Goal: Task Accomplishment & Management: Manage account settings

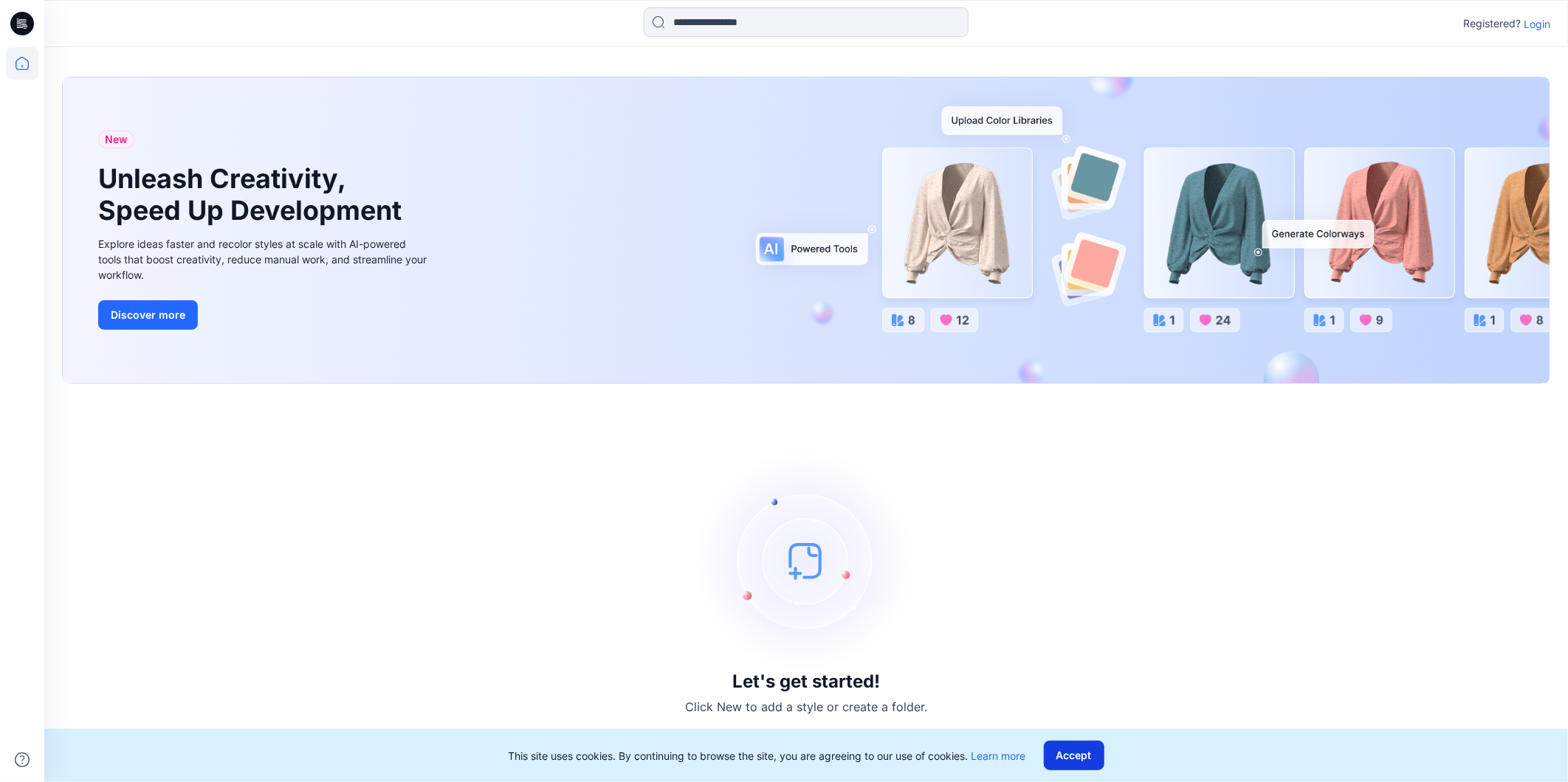
click at [1074, 762] on button "Accept" at bounding box center [1073, 755] width 61 height 29
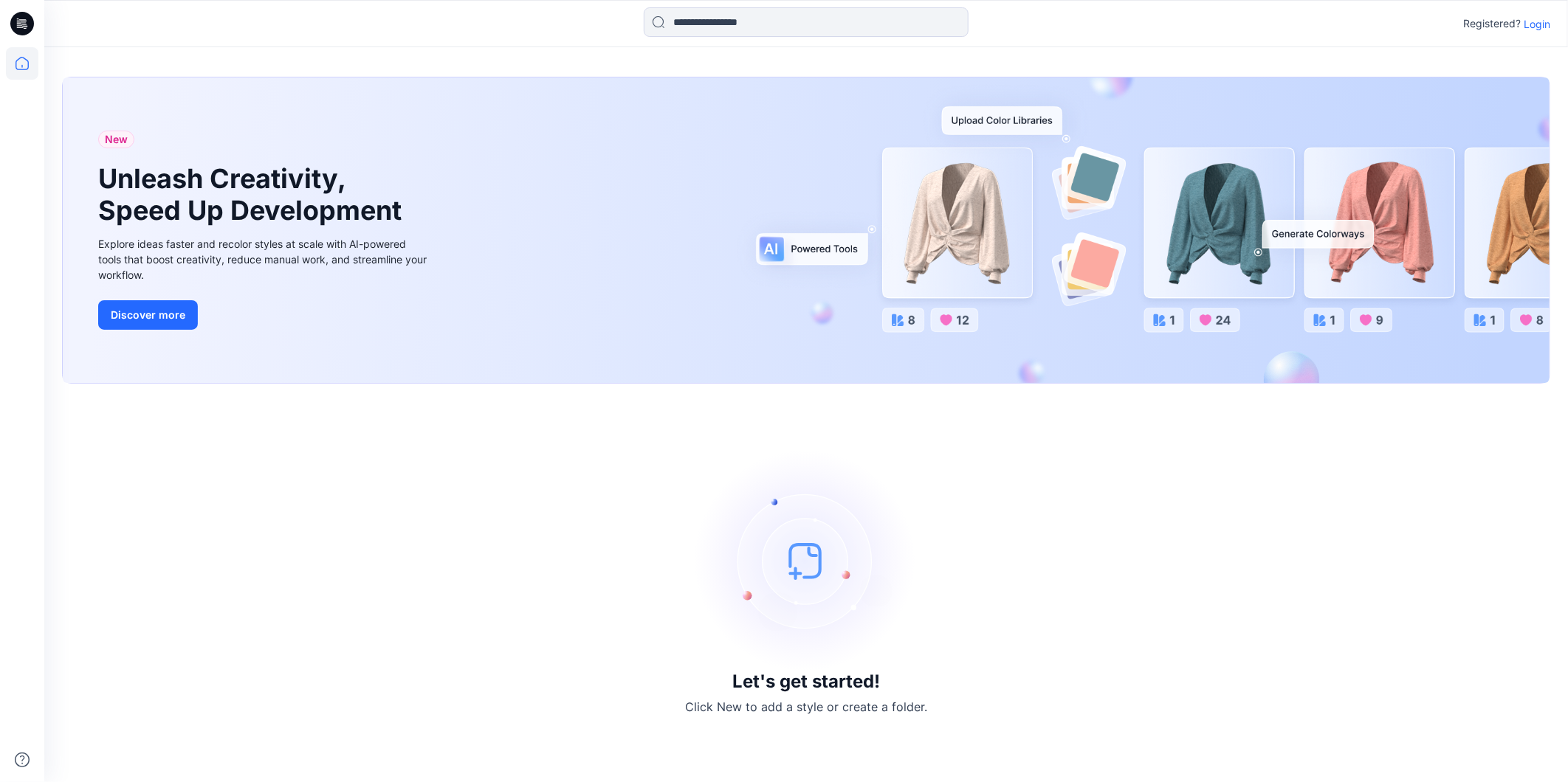
click at [1532, 27] on p "Login" at bounding box center [1536, 24] width 27 height 15
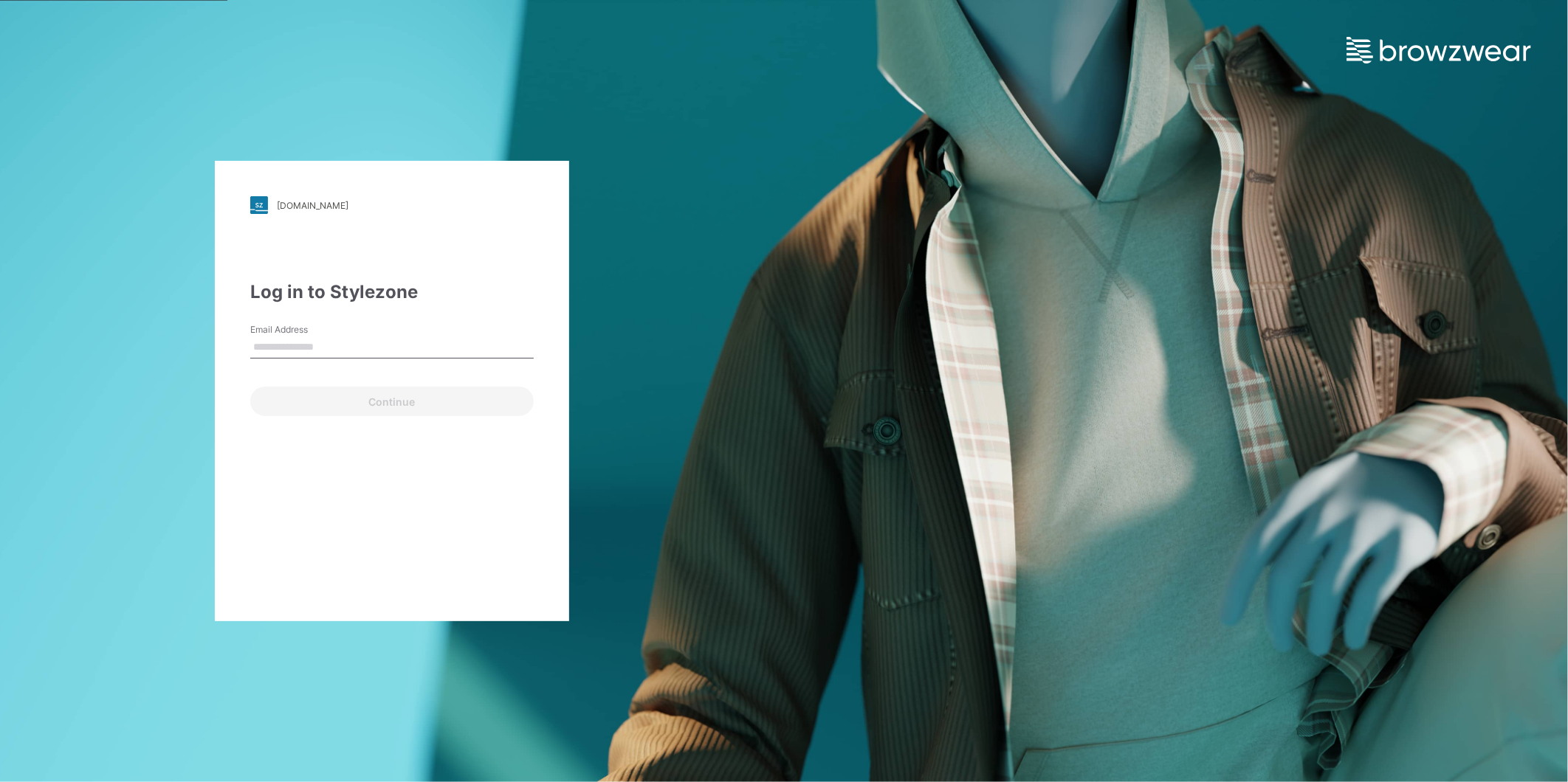
click at [328, 348] on input "Email Address" at bounding box center [392, 347] width 284 height 22
type input "**********"
click at [293, 392] on button "Continue" at bounding box center [392, 401] width 284 height 29
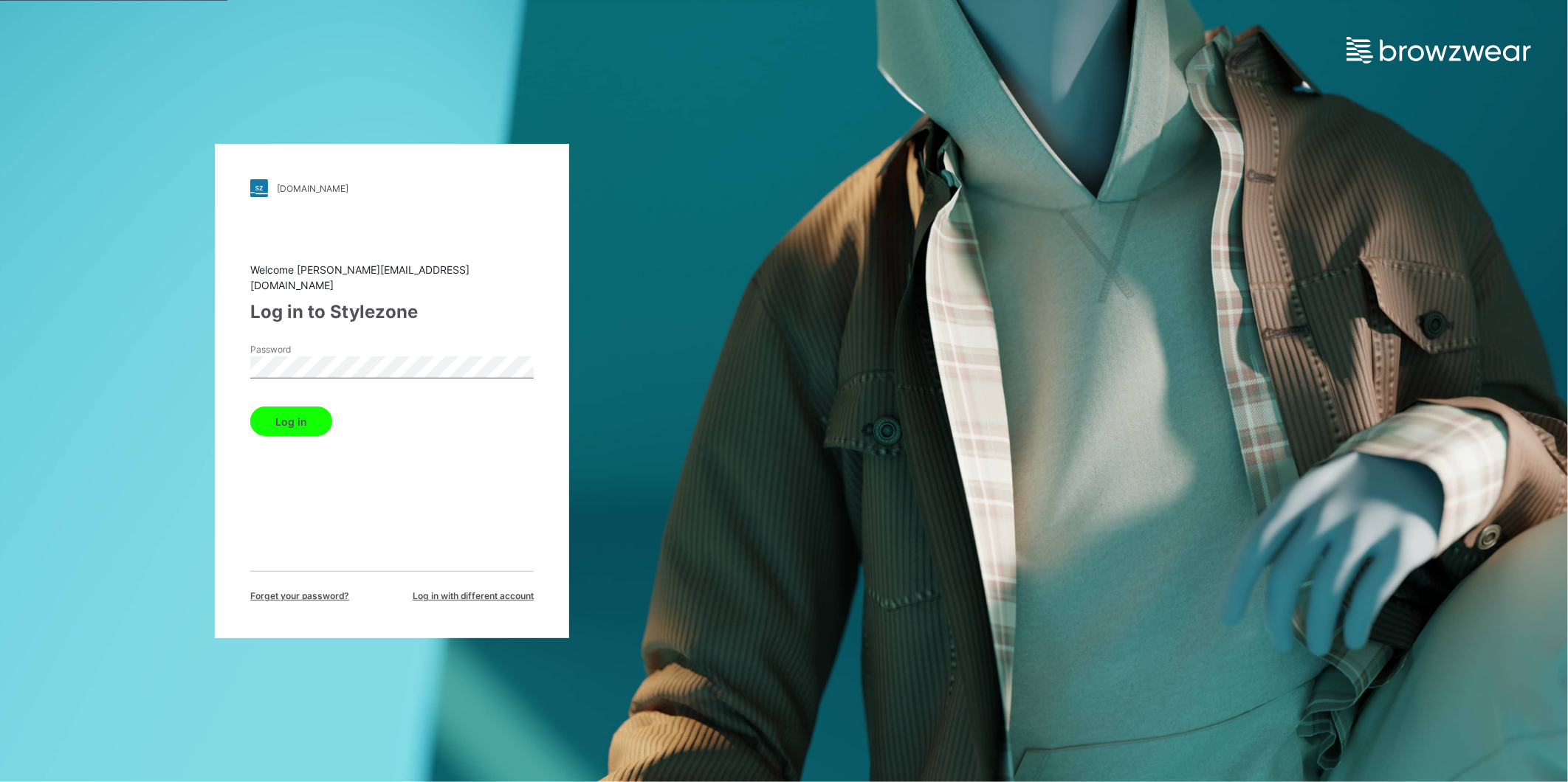
click at [310, 407] on button "Log in" at bounding box center [291, 421] width 82 height 29
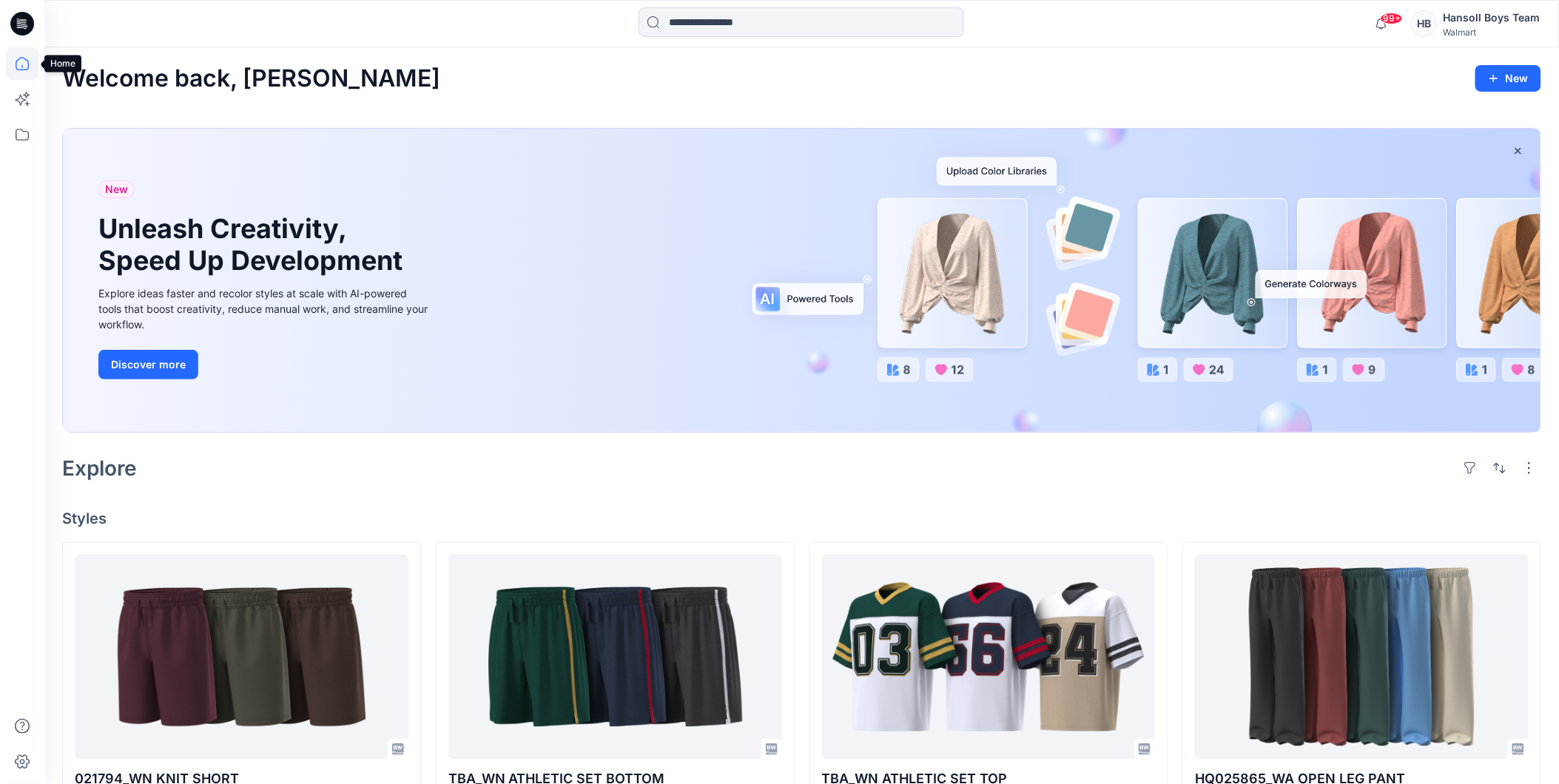
click at [24, 63] on icon at bounding box center [22, 63] width 33 height 32
click at [20, 141] on icon at bounding box center [22, 135] width 33 height 32
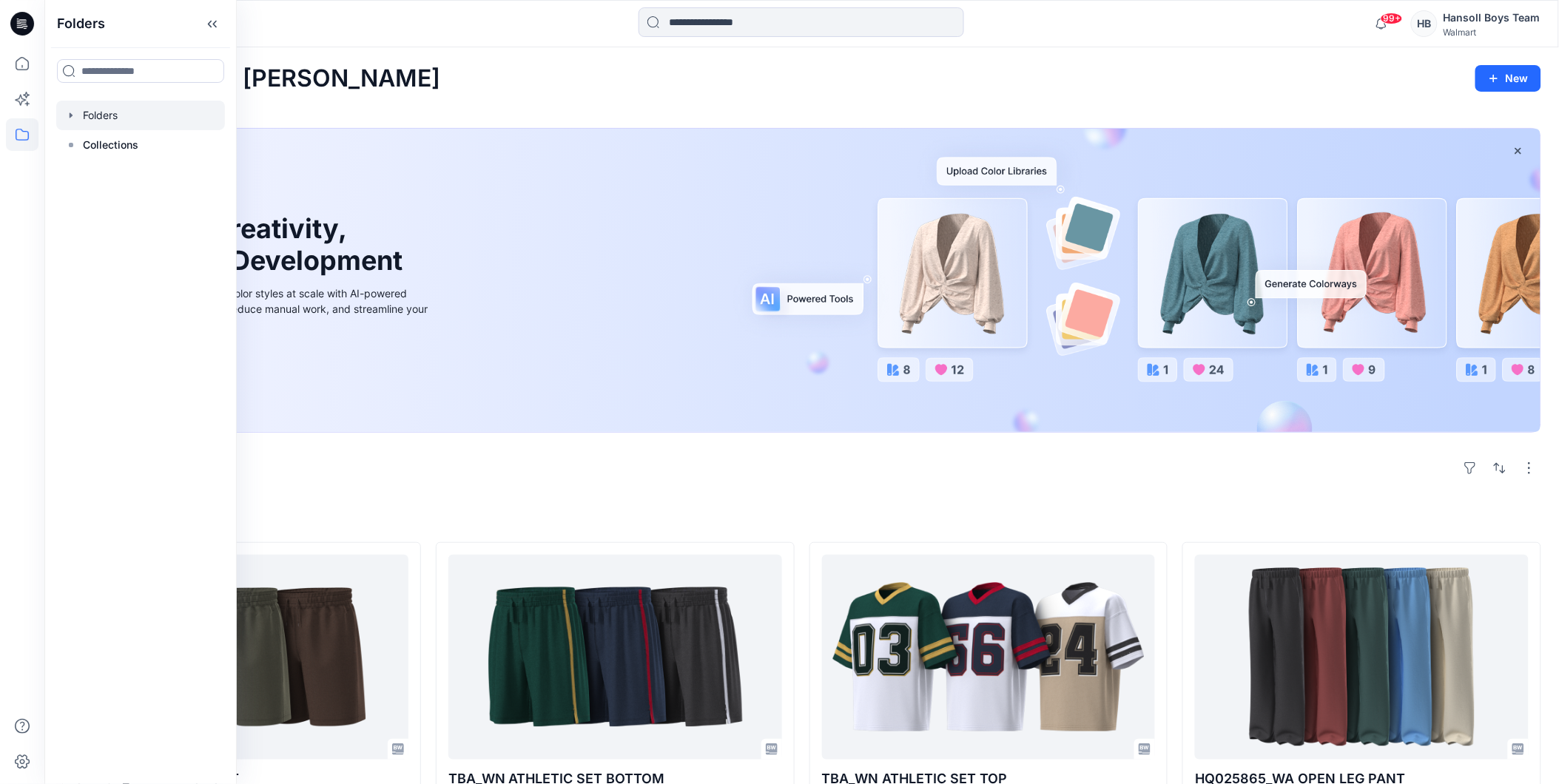
click at [94, 124] on div at bounding box center [141, 115] width 169 height 29
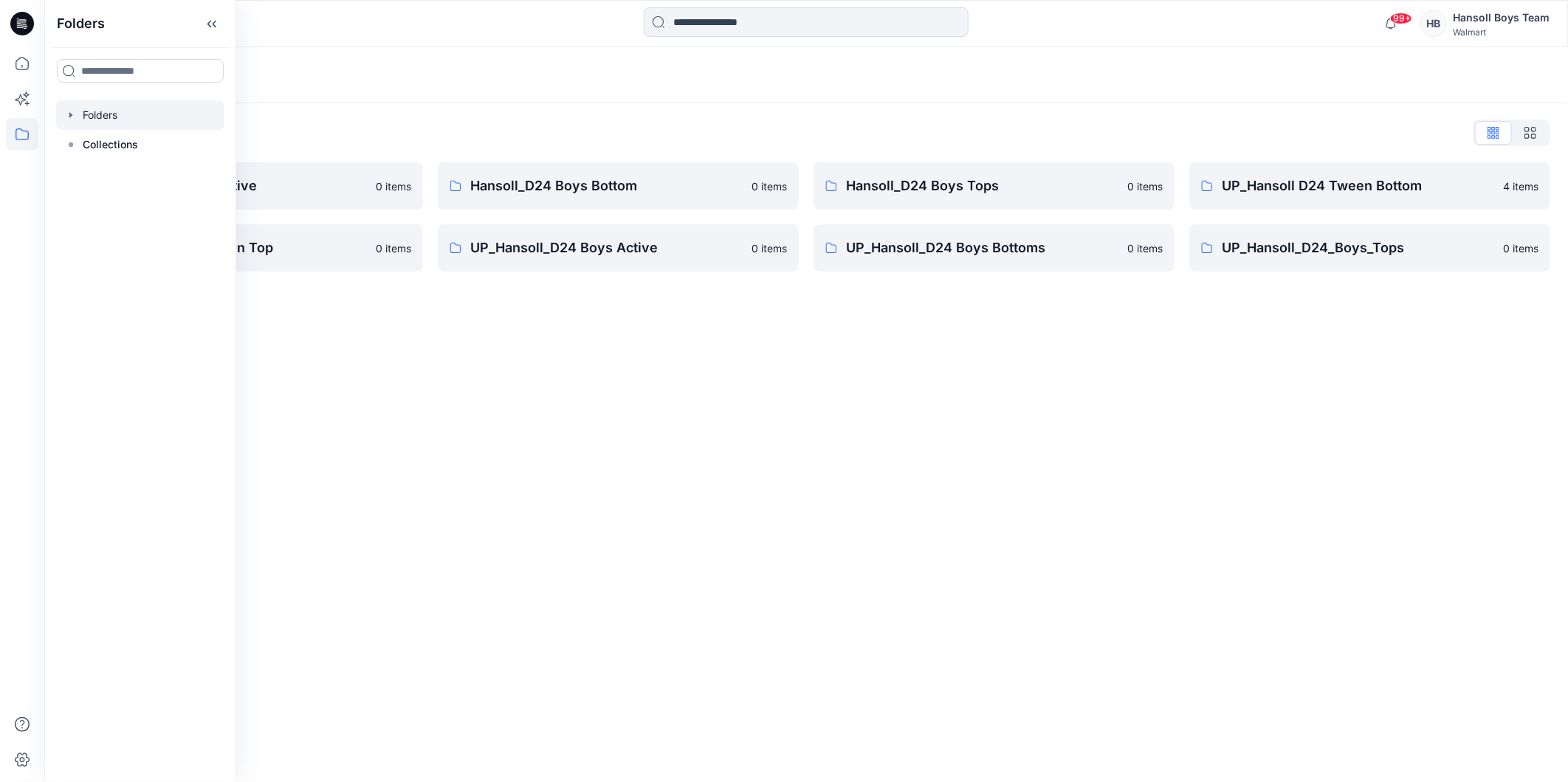
drag, startPoint x: 705, startPoint y: 353, endPoint x: 716, endPoint y: 350, distance: 11.4
click at [705, 354] on div "Folders Folders List Hansoll_D24 Boys Active 0 items UP_Hansoll D24 Tween Top 0…" at bounding box center [806, 414] width 1523 height 735
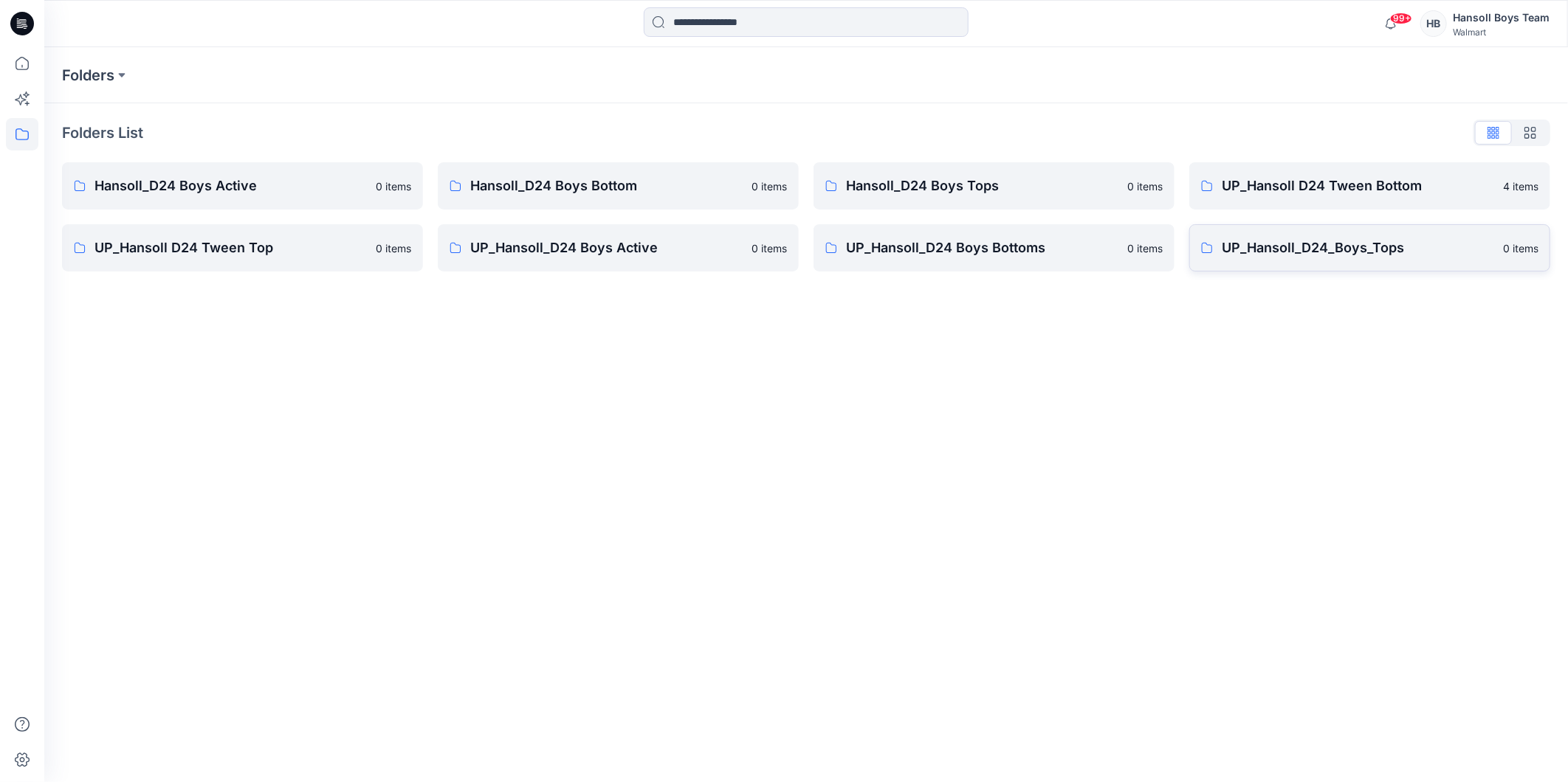
click at [1324, 247] on p "UP_Hansoll_D24_Boys_Tops" at bounding box center [1358, 247] width 272 height 20
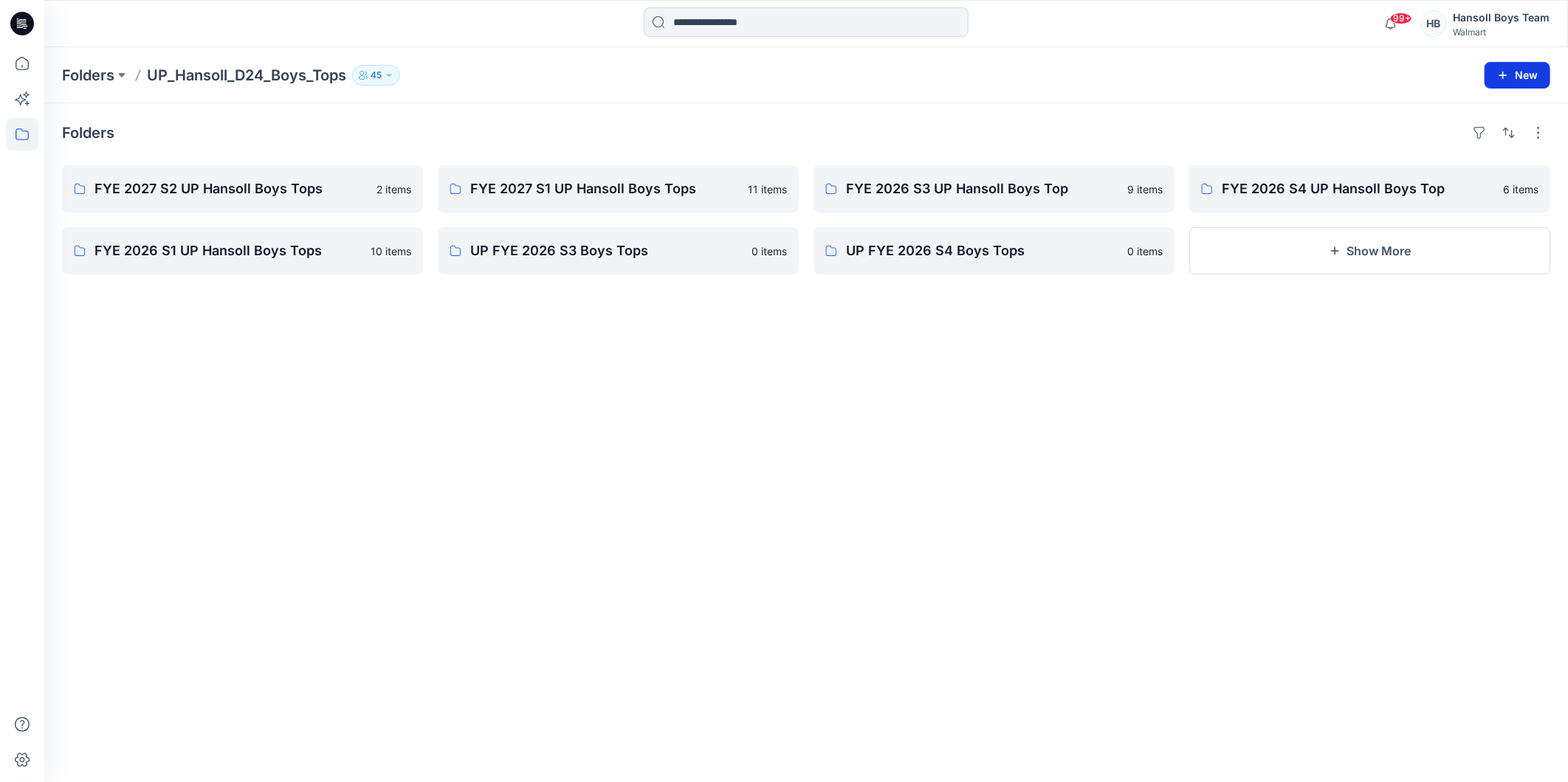
click at [1514, 79] on button "New" at bounding box center [1517, 75] width 66 height 27
click at [1489, 132] on p "New Folder" at bounding box center [1474, 139] width 54 height 15
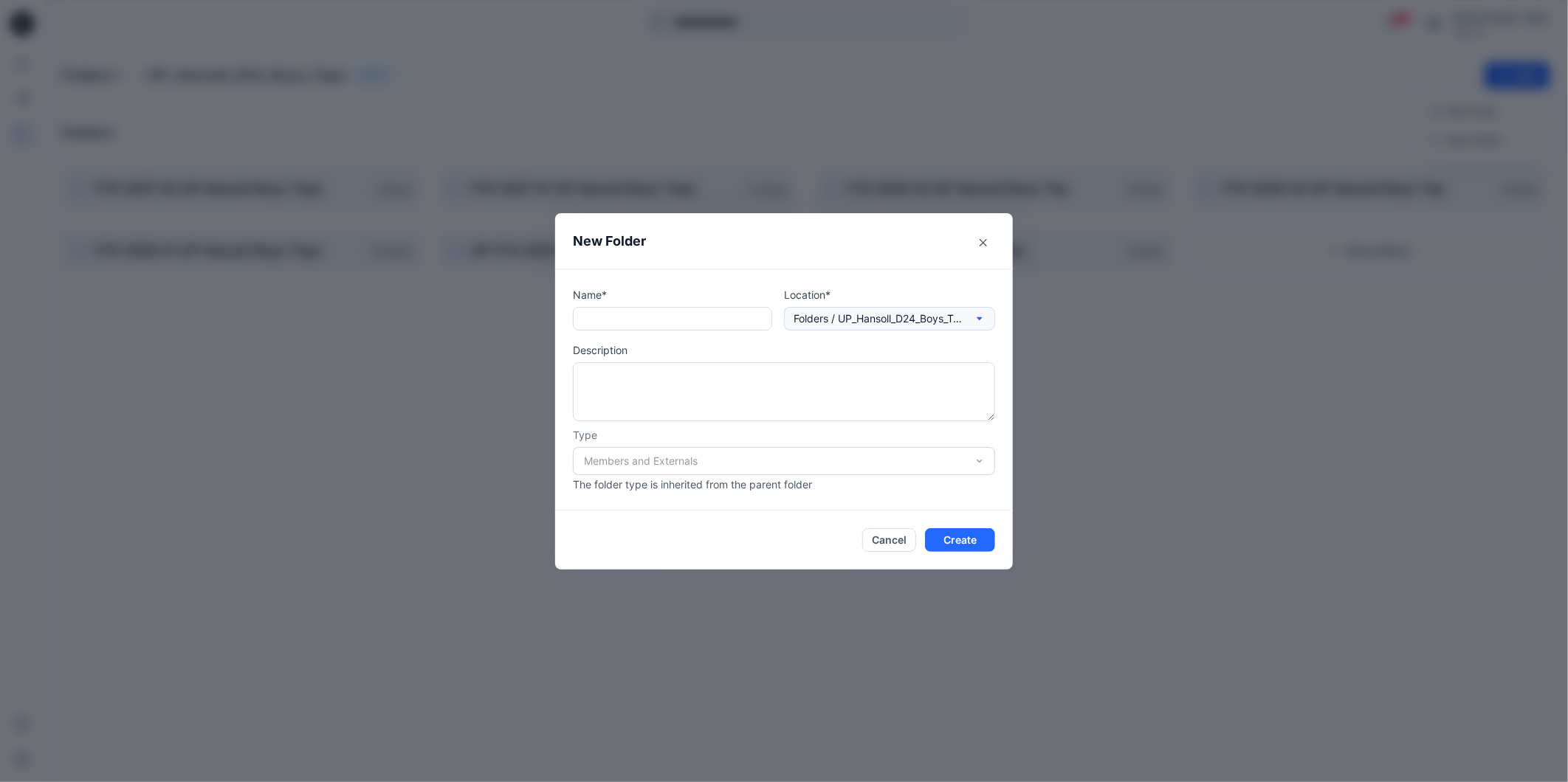
click at [898, 311] on p "Folders / UP_Hansoll_D24_Boys_Tops" at bounding box center [878, 318] width 169 height 16
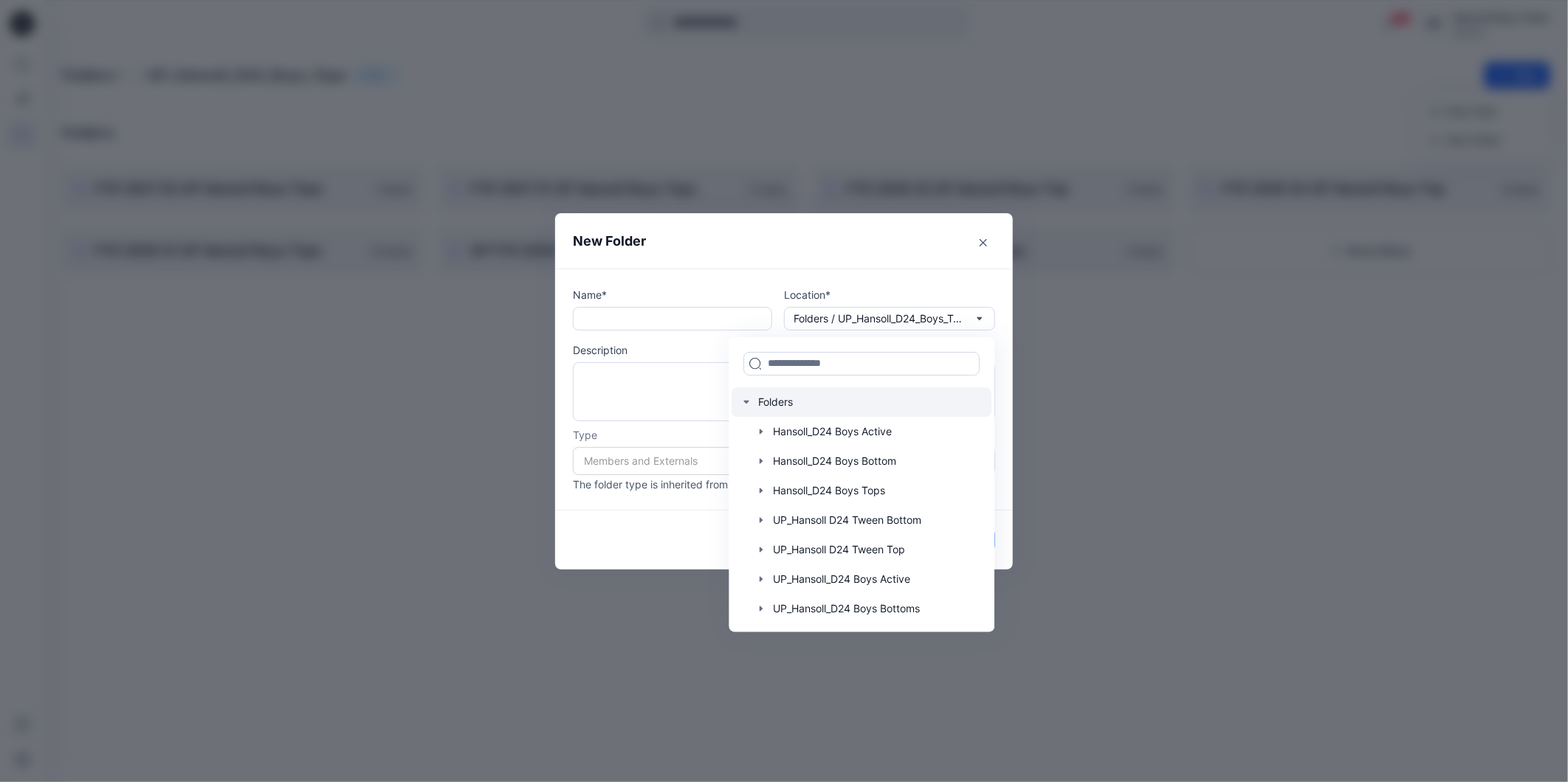
click at [839, 400] on div at bounding box center [862, 401] width 259 height 29
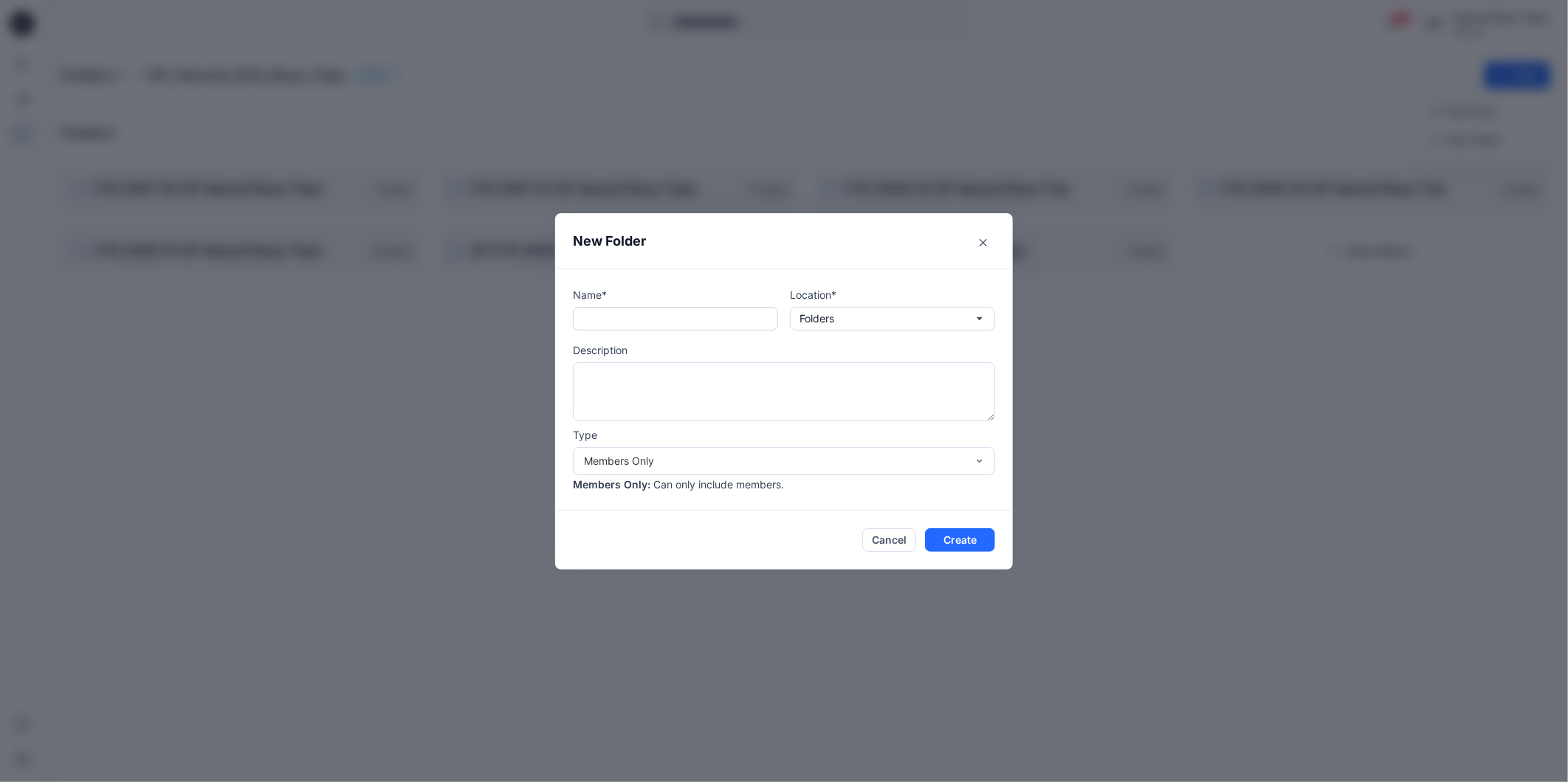
click at [717, 319] on input "text" at bounding box center [675, 318] width 205 height 24
click at [983, 244] on icon "Close" at bounding box center [983, 242] width 7 height 7
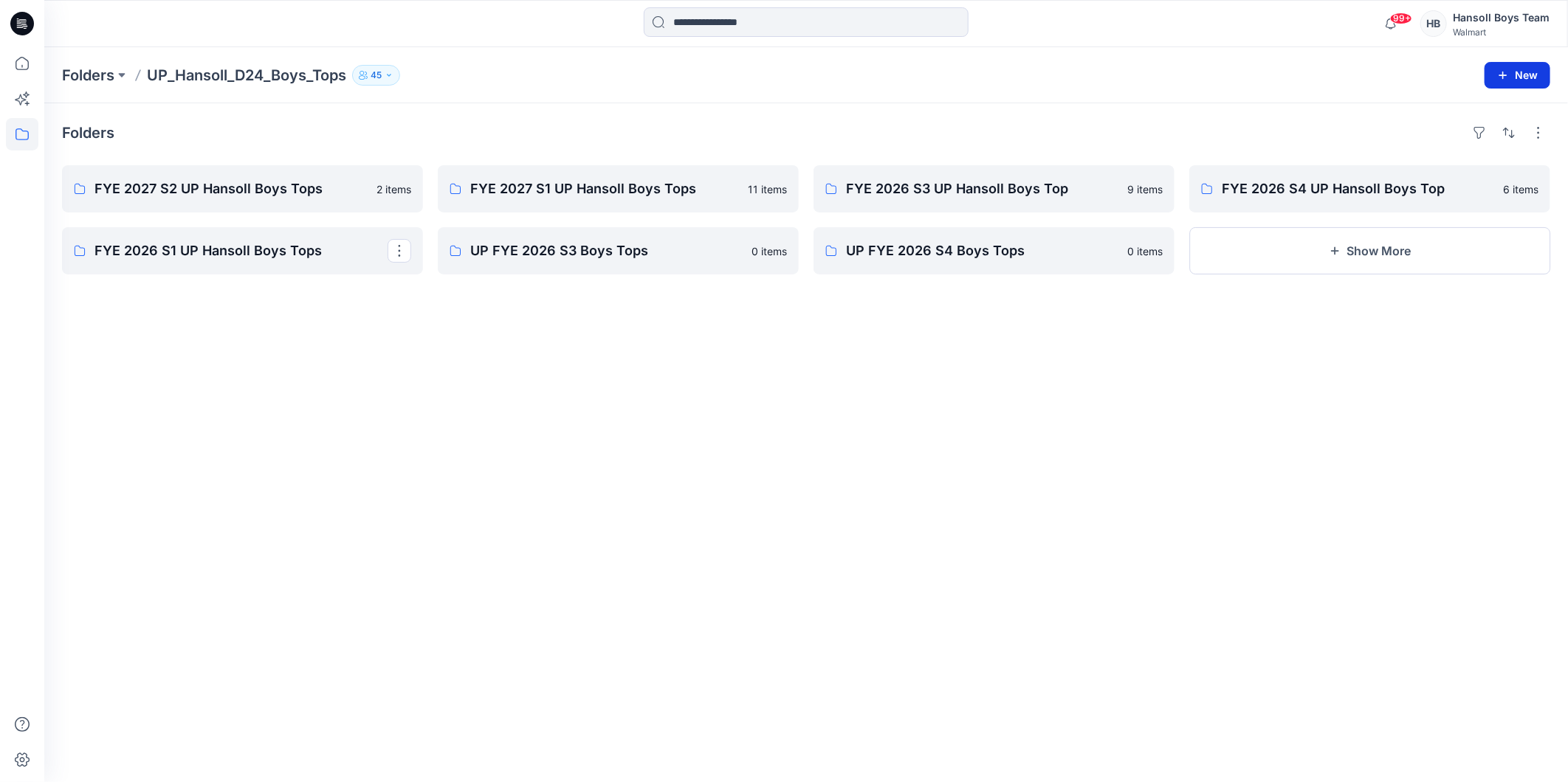
click at [1514, 79] on button "New" at bounding box center [1517, 75] width 66 height 27
click at [1477, 114] on p "New Style" at bounding box center [1472, 112] width 49 height 18
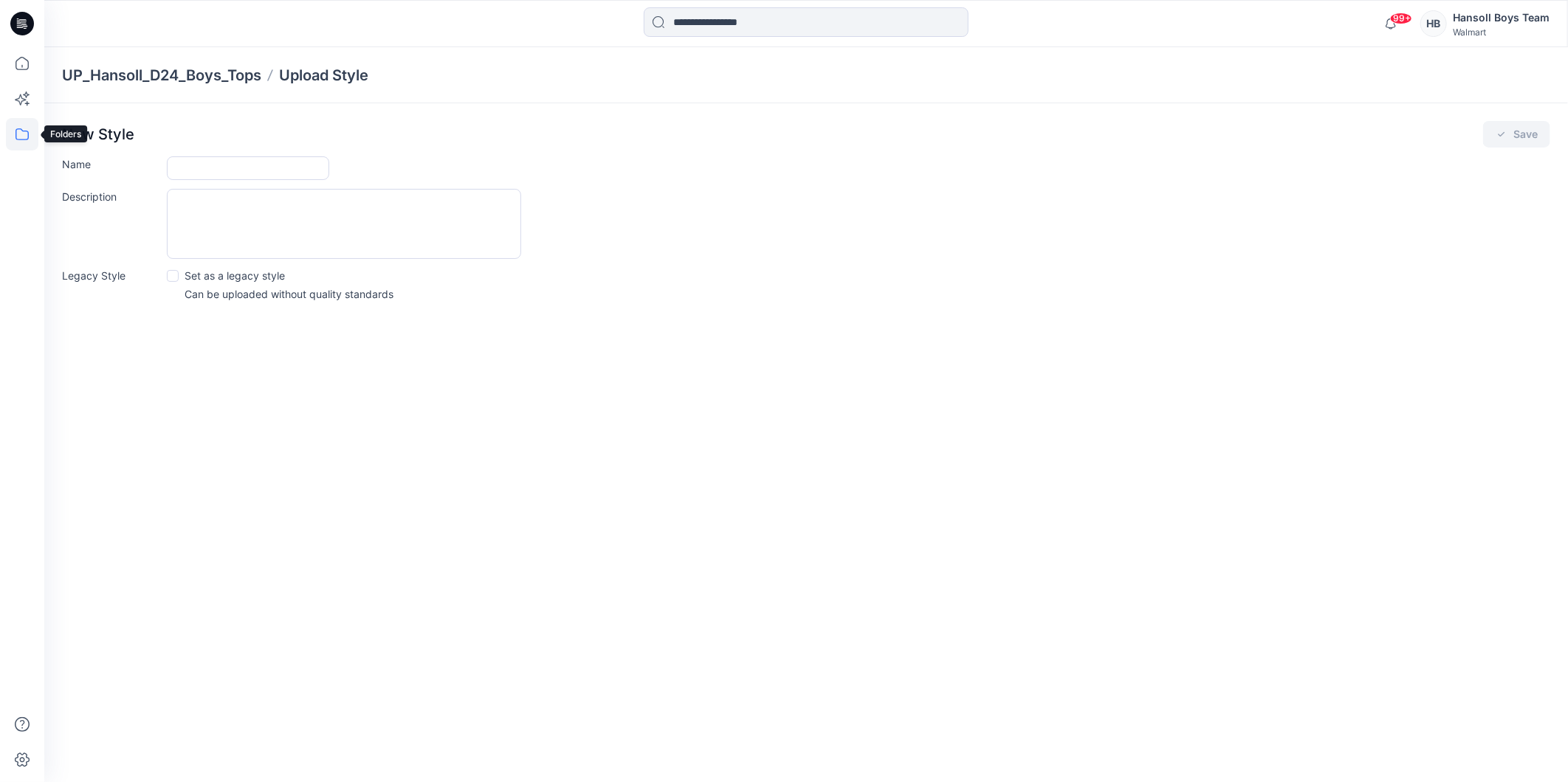
click at [13, 128] on icon at bounding box center [22, 135] width 32 height 32
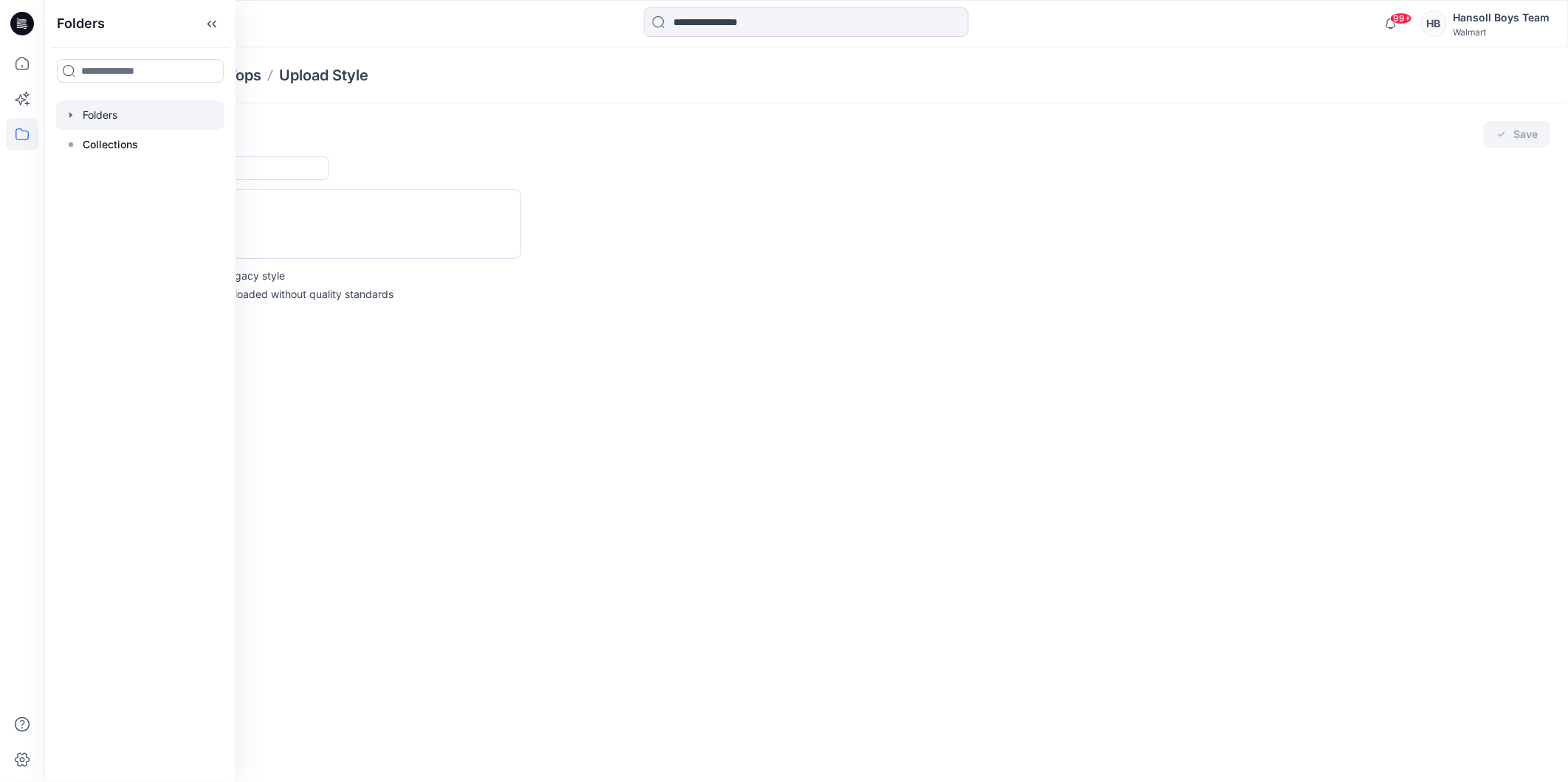
click at [109, 109] on div at bounding box center [140, 115] width 169 height 29
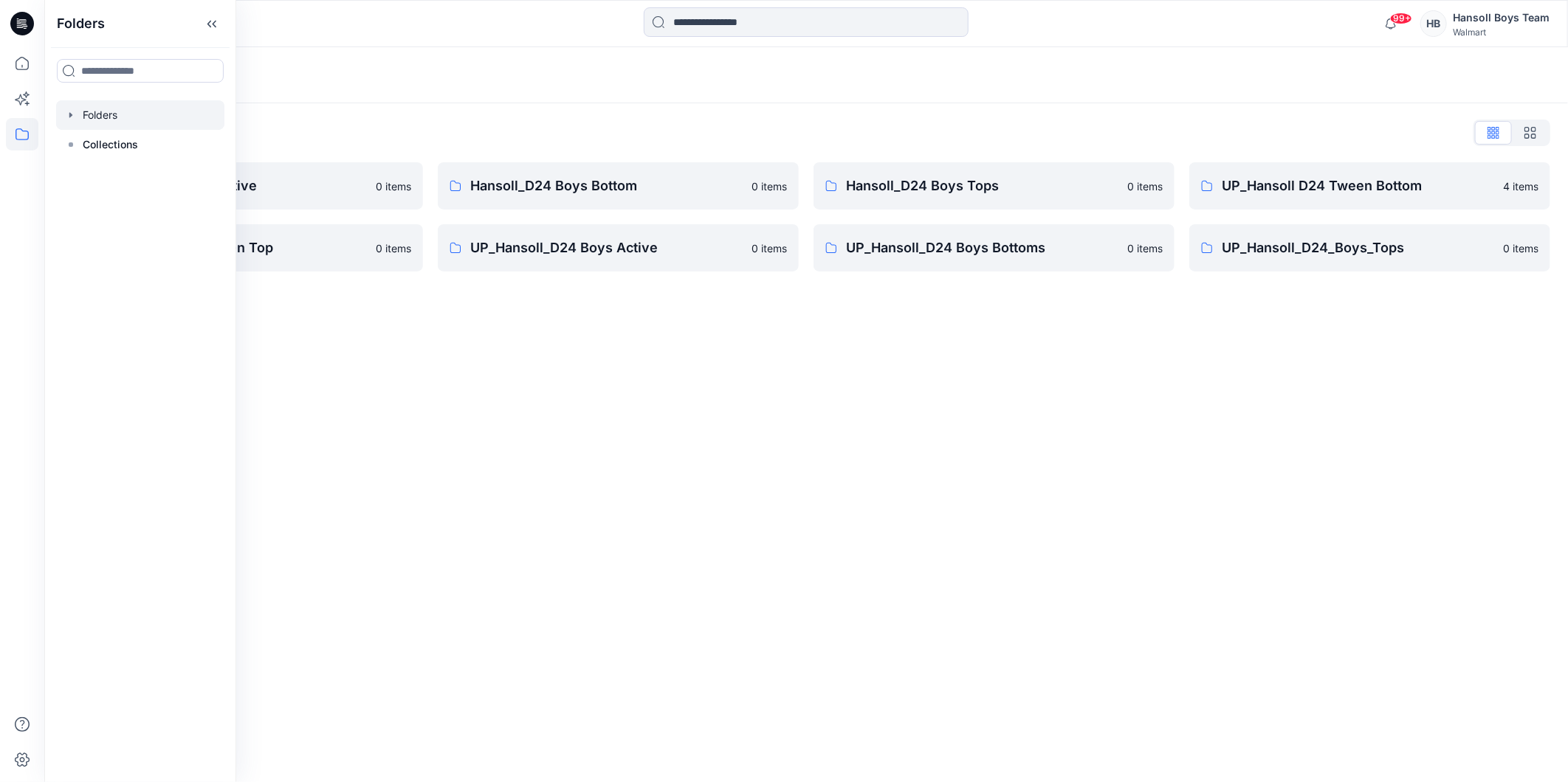
click at [742, 375] on div "Folders Folders List Hansoll_D24 Boys Active 0 items UP_Hansoll D24 Tween Top 0…" at bounding box center [806, 414] width 1523 height 735
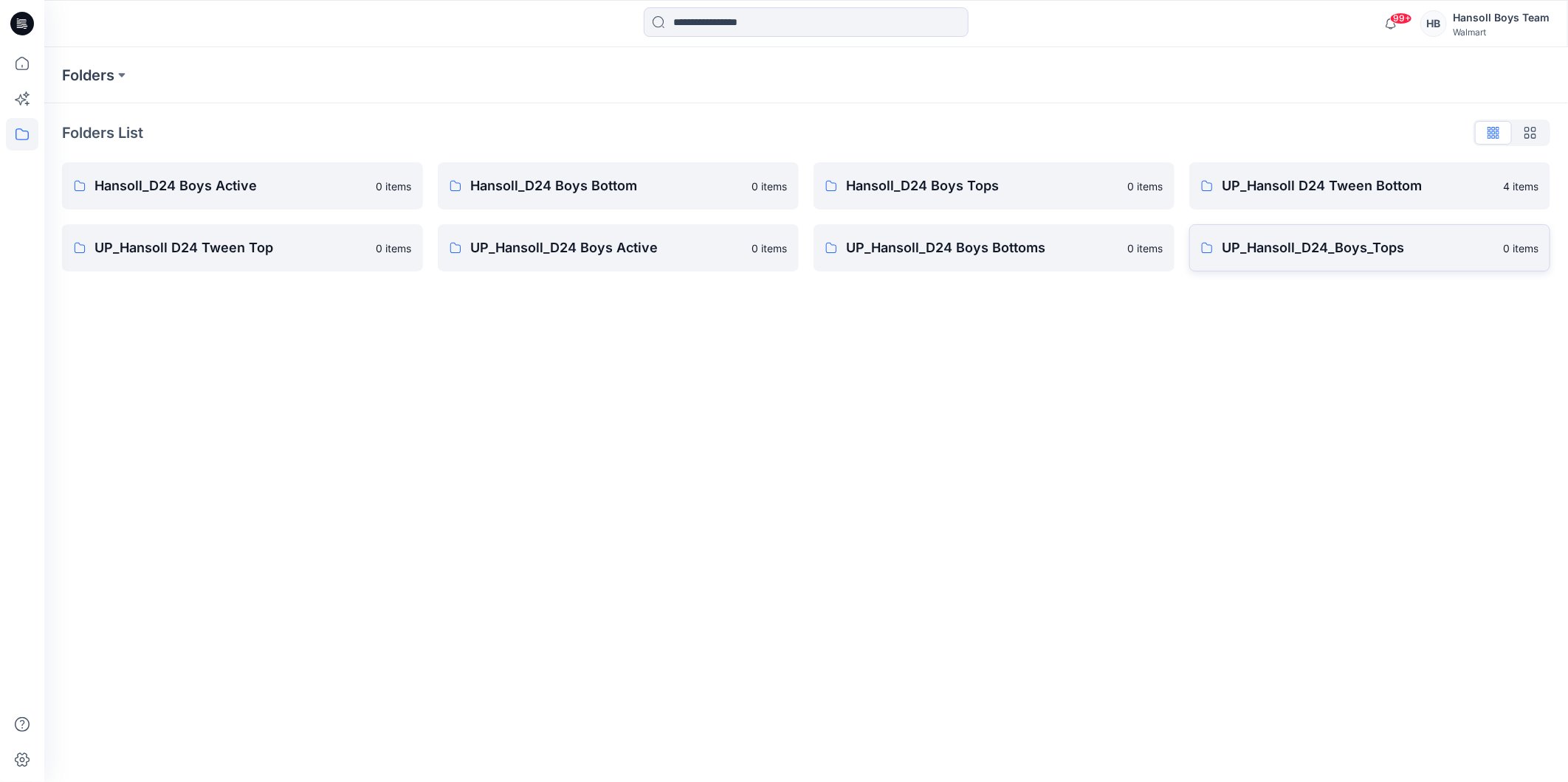
click at [1364, 257] on p "UP_Hansoll_D24_Boys_Tops" at bounding box center [1358, 247] width 272 height 20
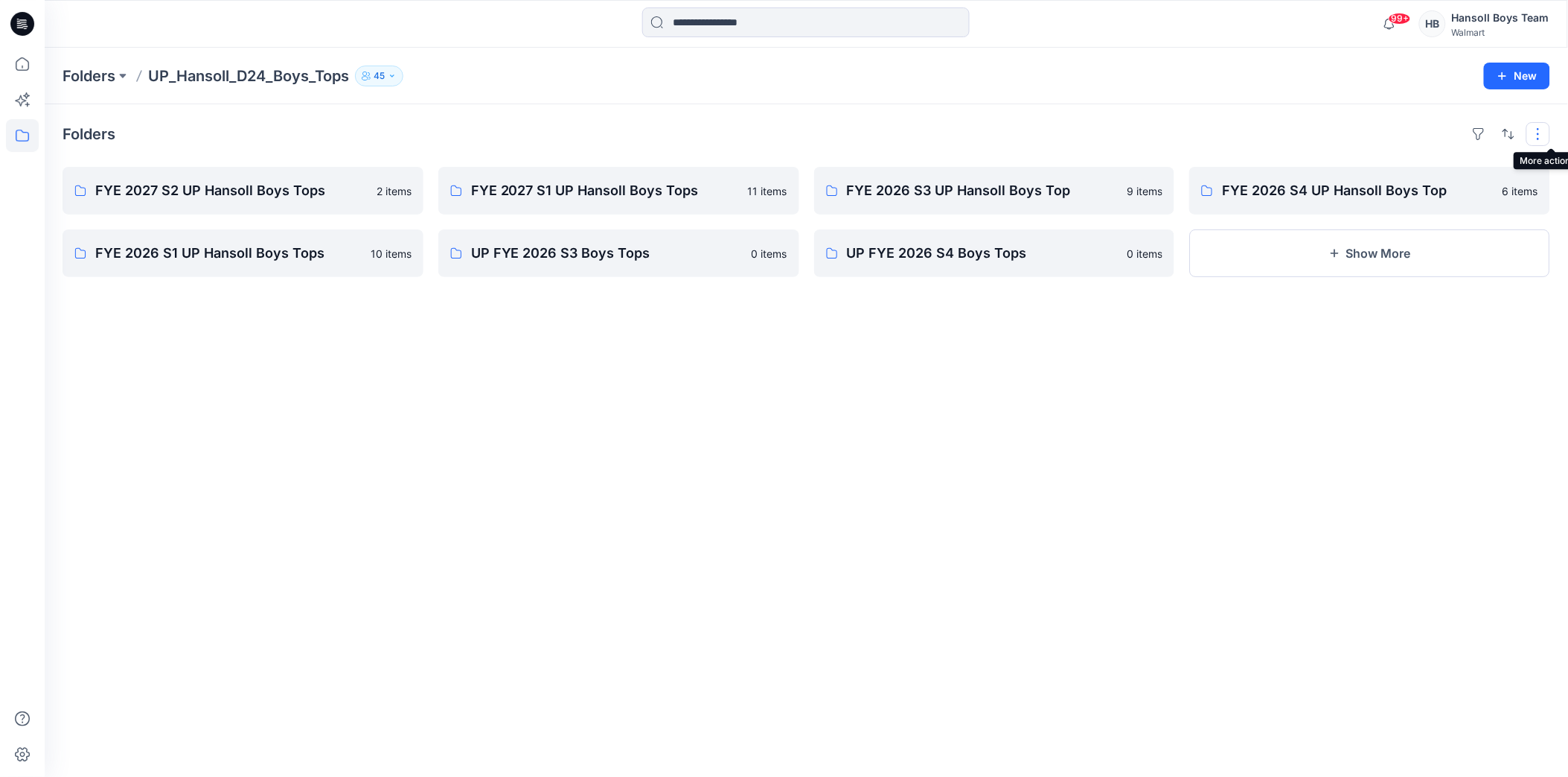
click at [1548, 136] on button "button" at bounding box center [1538, 133] width 24 height 24
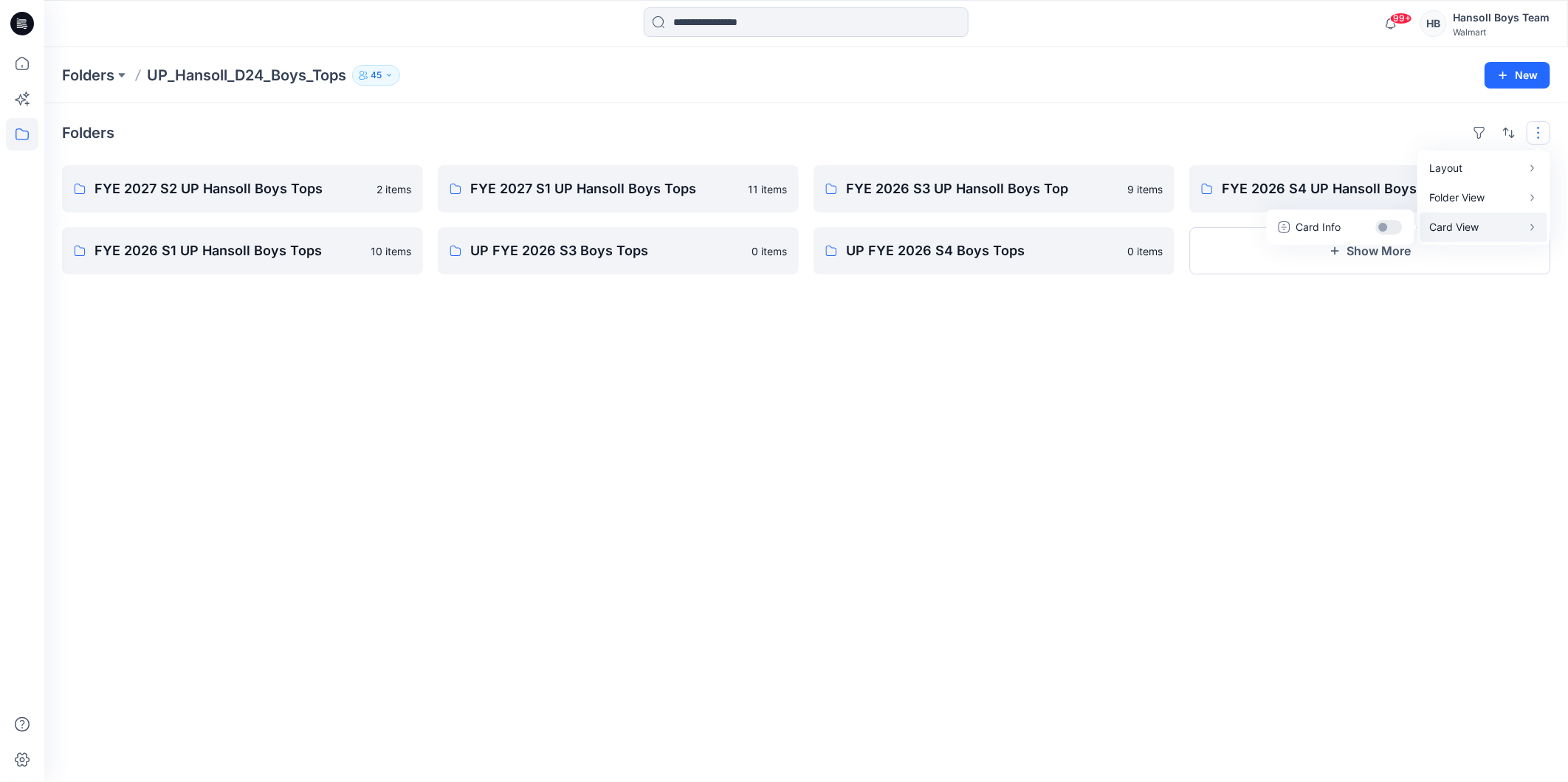
click at [1395, 326] on div "Folders Layout Grid Large Grid Folder View Compact Card Card View Card Info FYE…" at bounding box center [806, 442] width 1523 height 679
click at [1493, 70] on button "New" at bounding box center [1517, 75] width 66 height 27
click at [1462, 142] on p "New Folder" at bounding box center [1474, 139] width 54 height 15
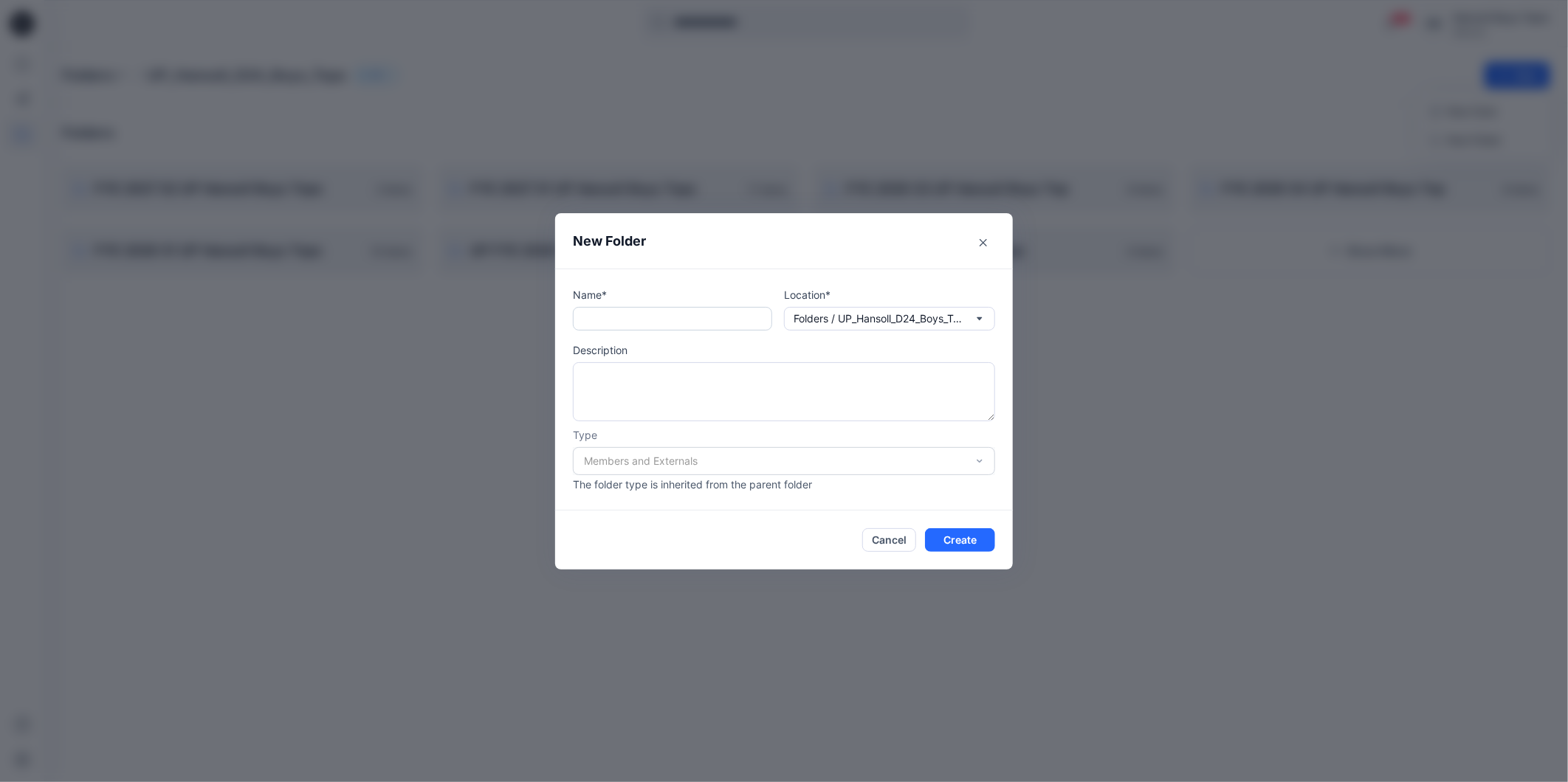
click at [712, 320] on input "text" at bounding box center [673, 318] width 199 height 24
type input "*"
drag, startPoint x: 756, startPoint y: 318, endPoint x: 551, endPoint y: 315, distance: 205.0
click at [551, 315] on div "**********" at bounding box center [784, 391] width 1568 height 782
type input "**********"
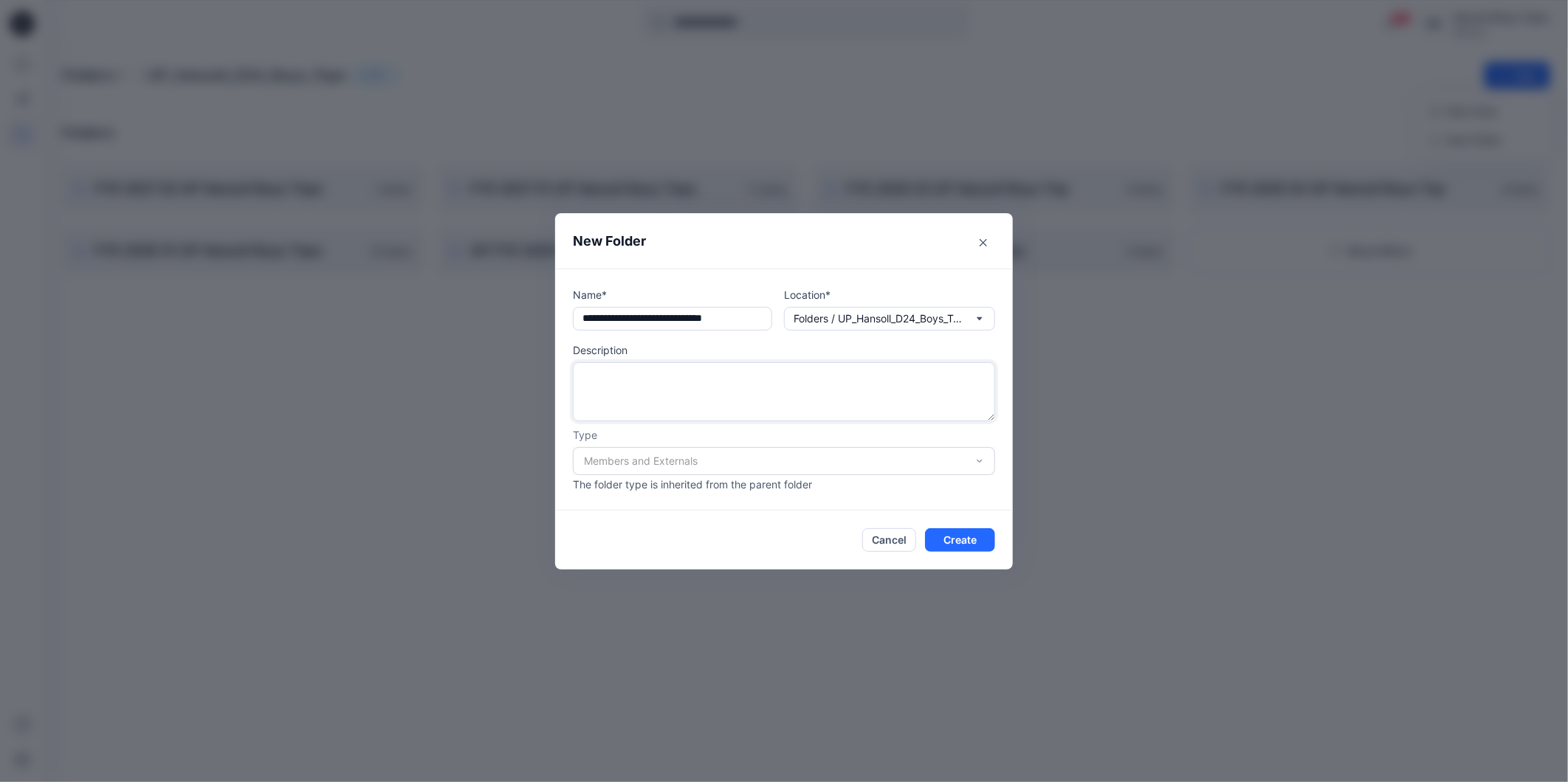
click at [636, 365] on textarea at bounding box center [784, 391] width 422 height 59
paste textarea "**********"
type textarea "**********"
click at [968, 323] on button "Folders / UP_Hansoll_D24_Boys_Tops" at bounding box center [889, 318] width 211 height 24
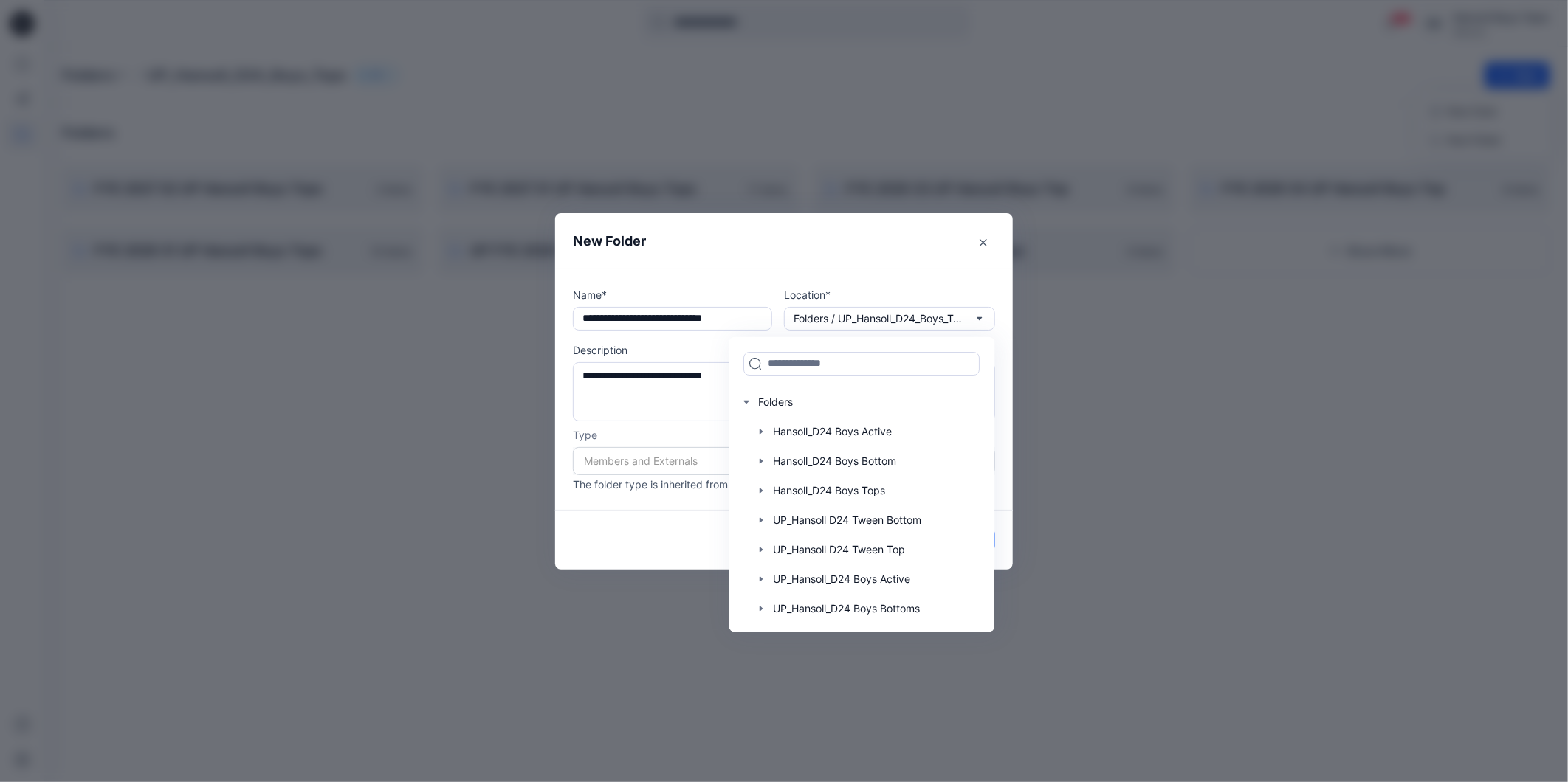
click at [954, 268] on div "**********" at bounding box center [784, 389] width 457 height 242
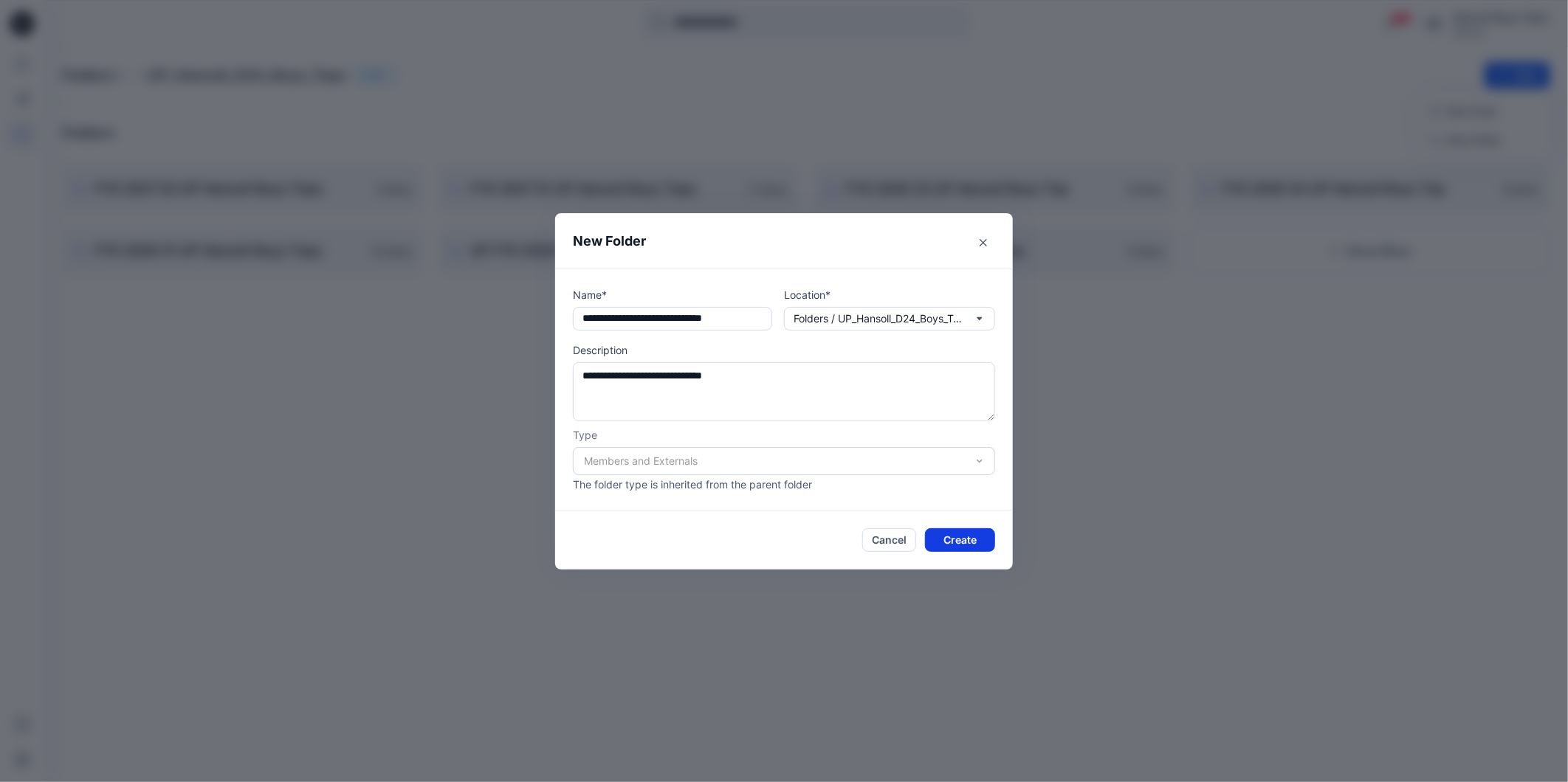
click at [977, 530] on button "Create" at bounding box center [960, 540] width 70 height 24
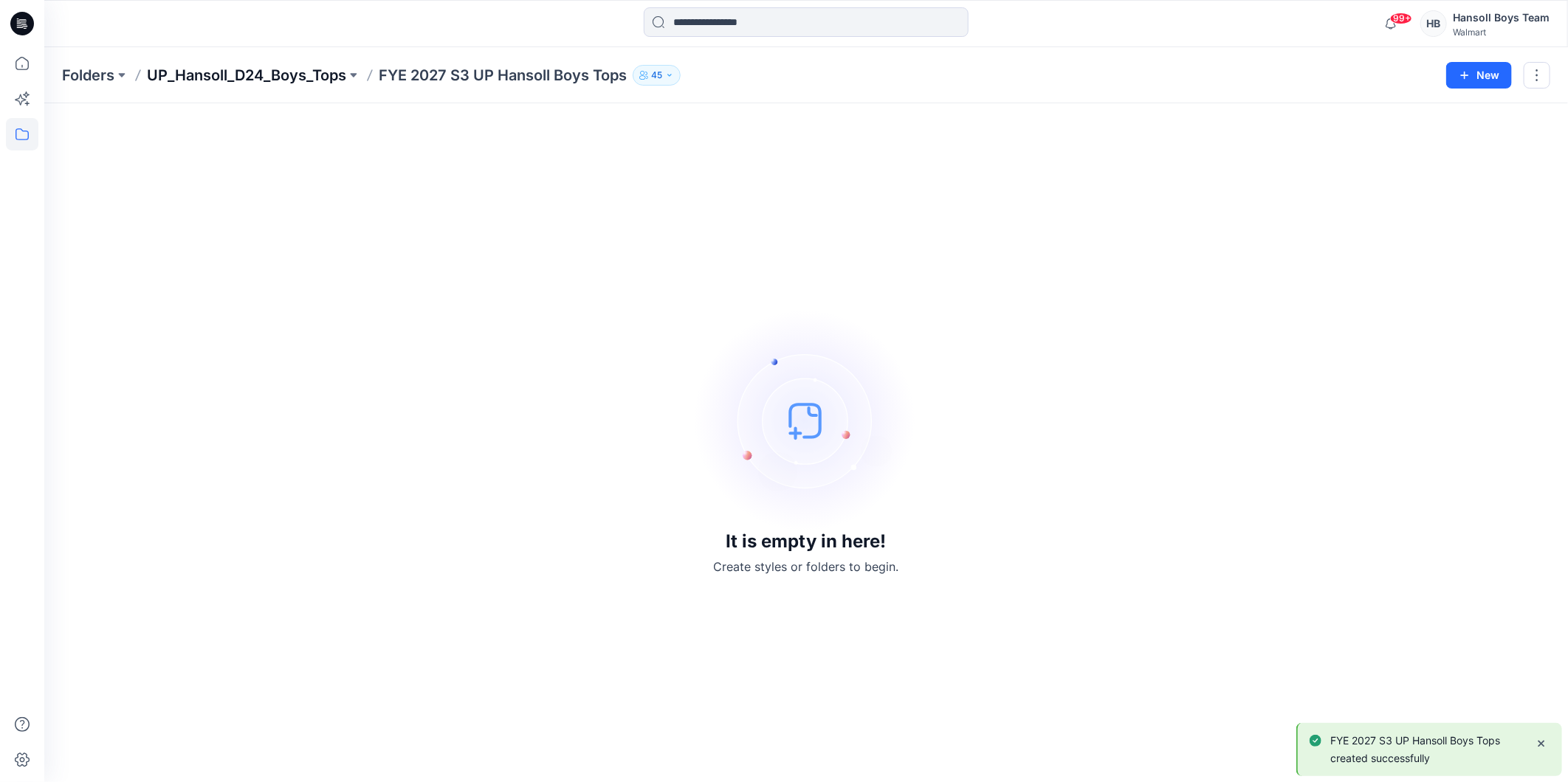
click at [301, 70] on p "UP_Hansoll_D24_Boys_Tops" at bounding box center [246, 75] width 199 height 20
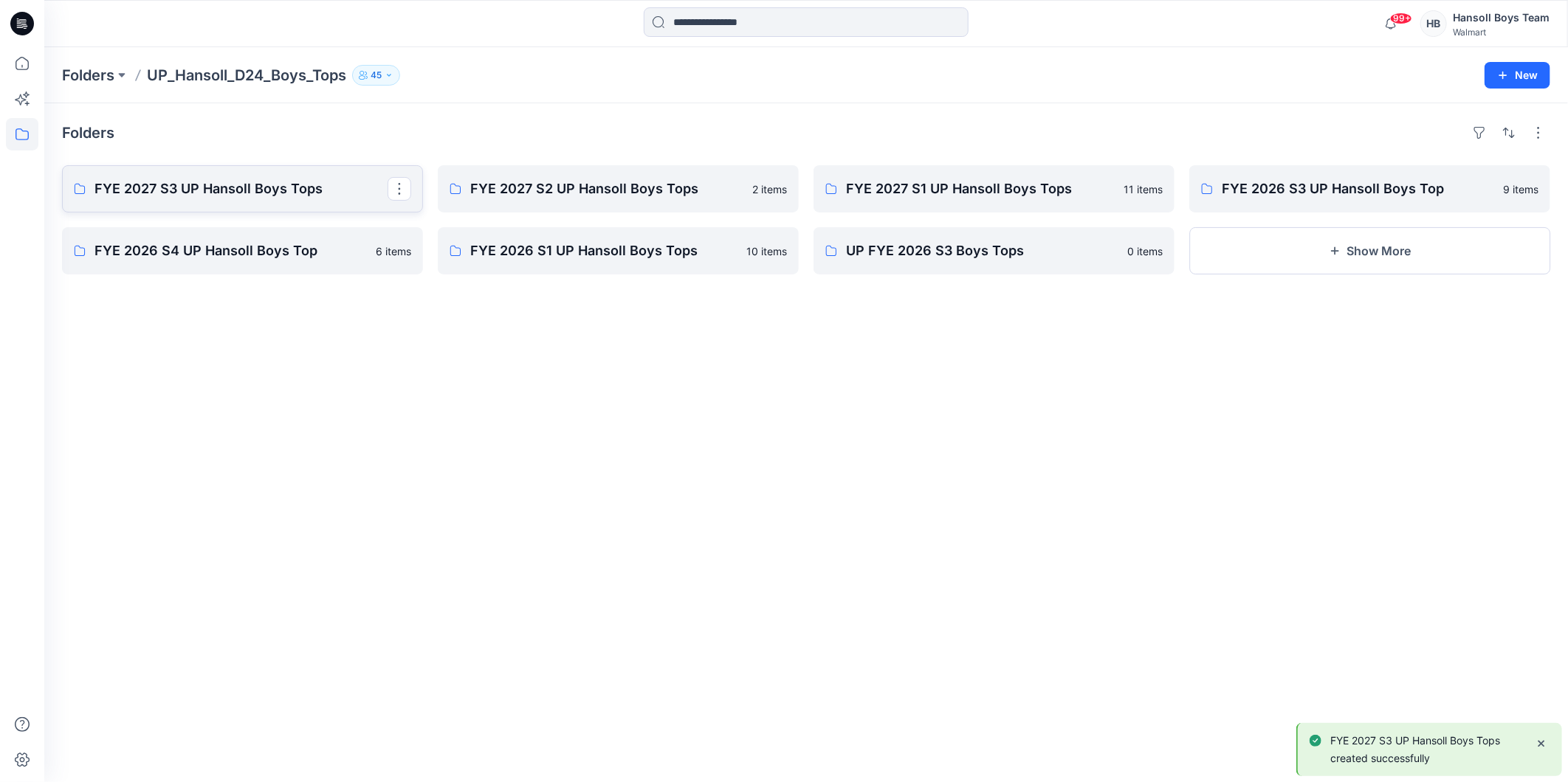
click at [254, 202] on link "FYE 2027 S3 UP Hansoll Boys Tops" at bounding box center [242, 189] width 361 height 47
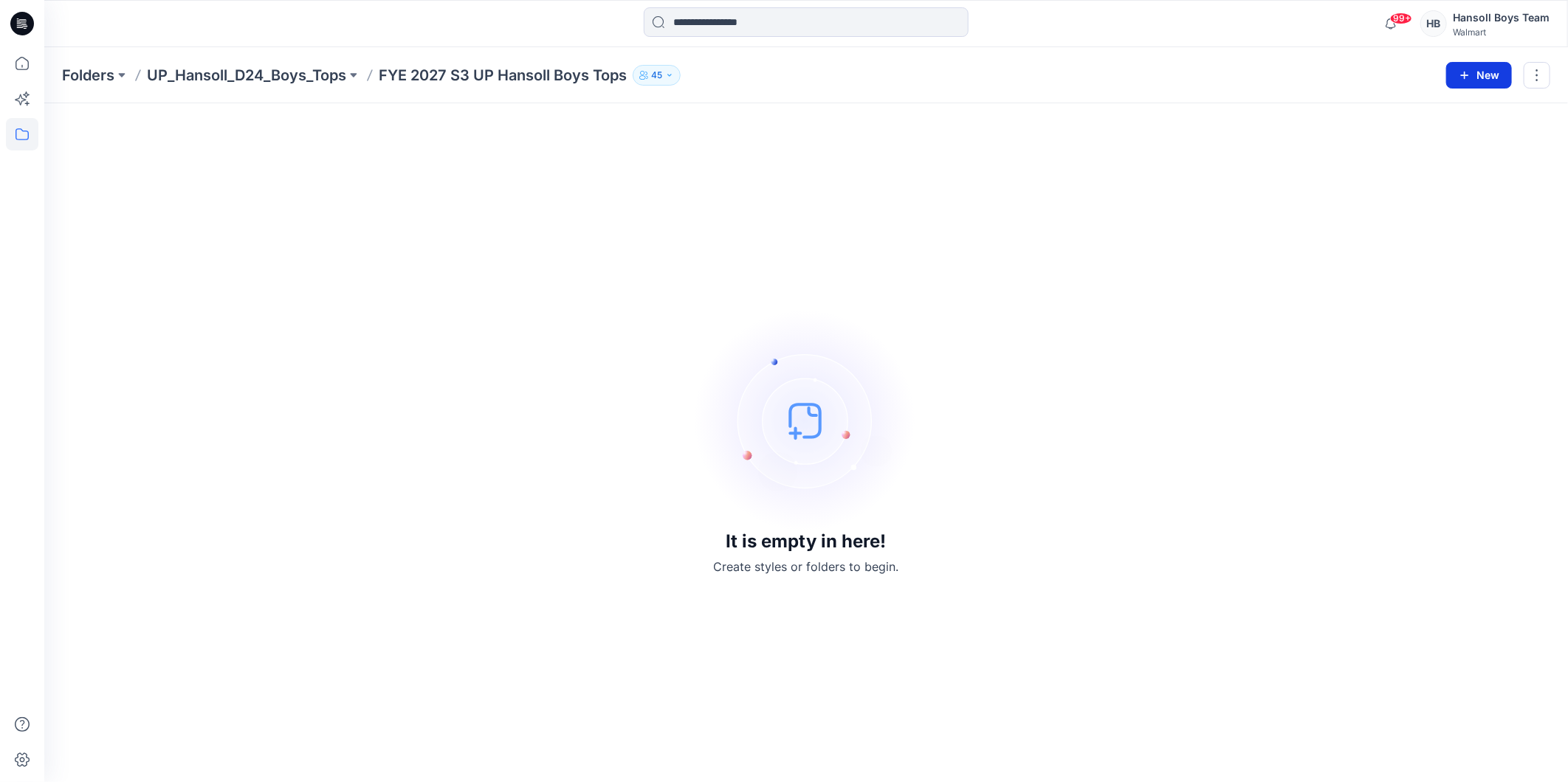
click at [1481, 78] on button "New" at bounding box center [1479, 75] width 66 height 27
click at [1451, 111] on p "New Style" at bounding box center [1433, 112] width 49 height 18
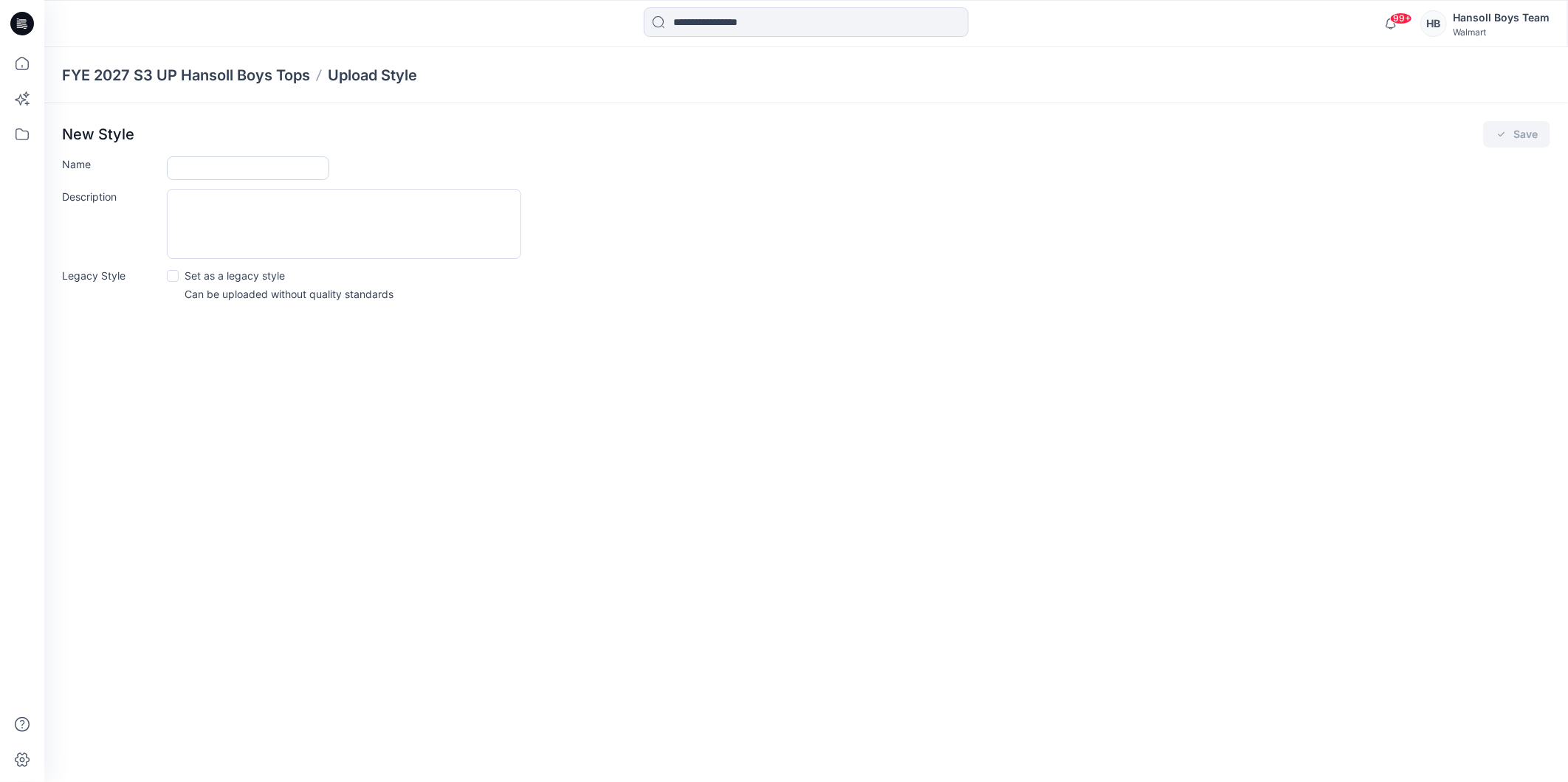
drag, startPoint x: 207, startPoint y: 165, endPoint x: 203, endPoint y: 173, distance: 8.9
click at [208, 165] on input "Name" at bounding box center [248, 168] width 162 height 24
type input "*"
type input "**********"
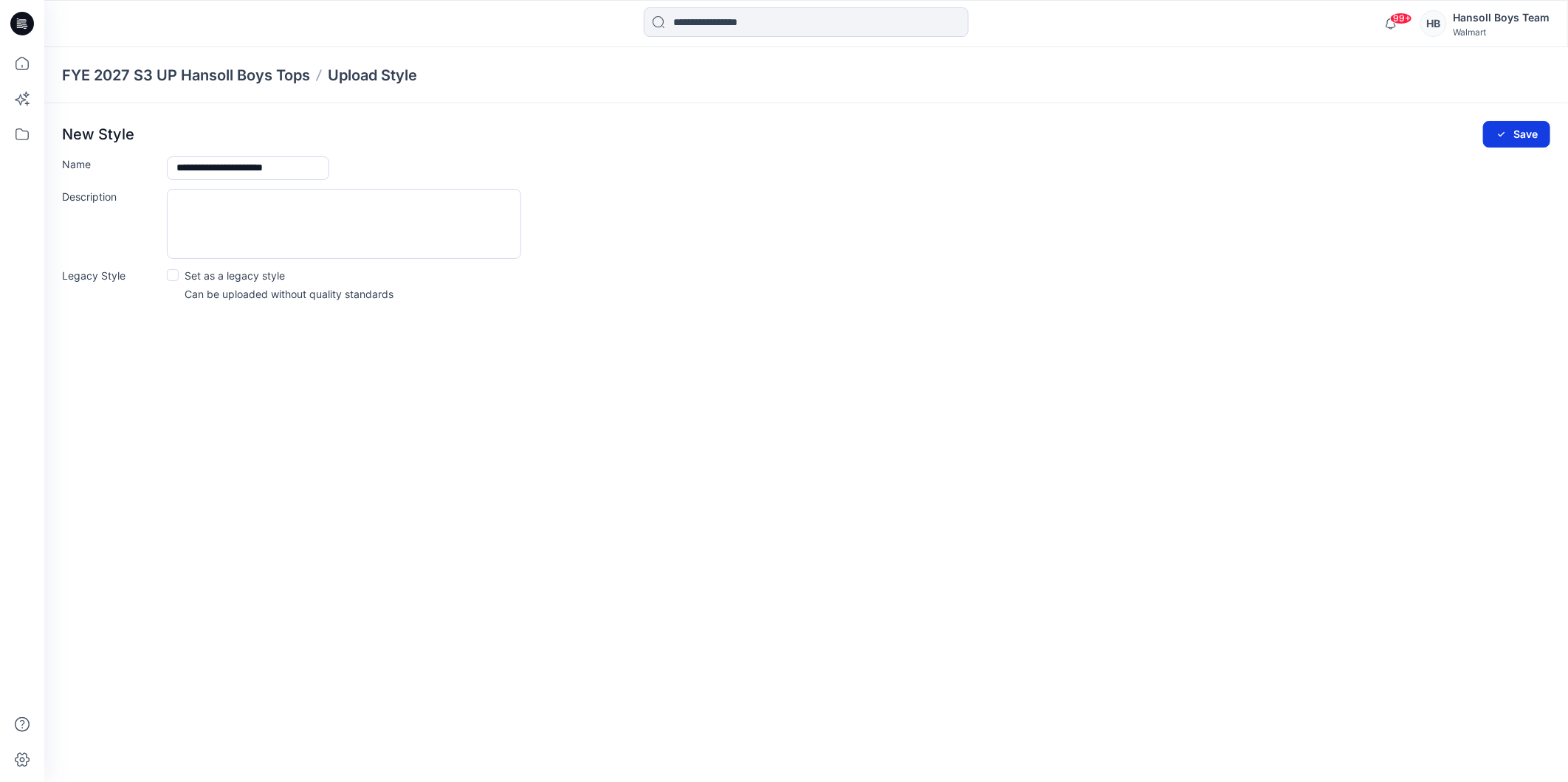
click at [1517, 128] on button "Save" at bounding box center [1516, 134] width 67 height 27
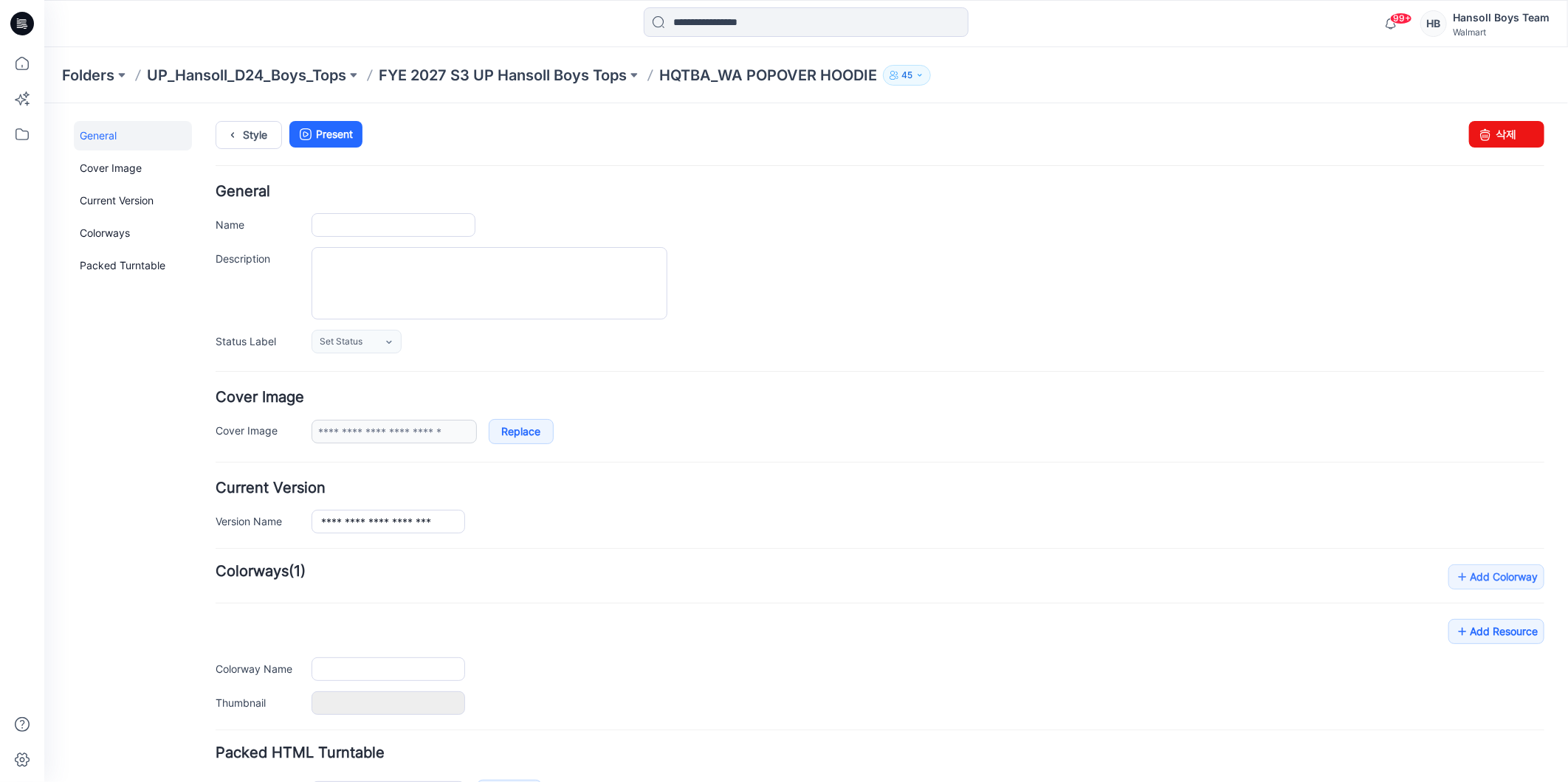
type input "**********"
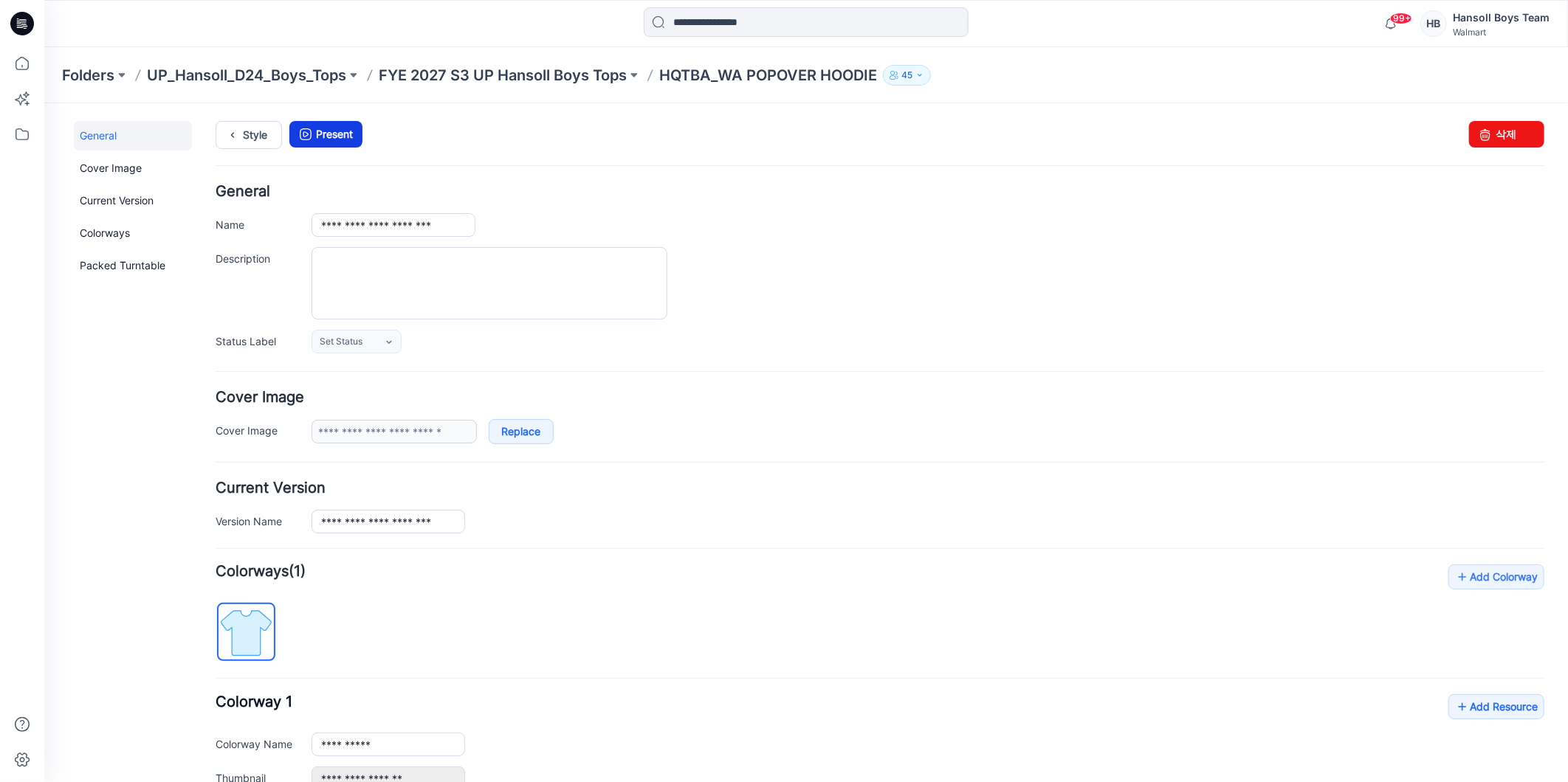
click at [345, 132] on link "Present" at bounding box center [325, 133] width 73 height 27
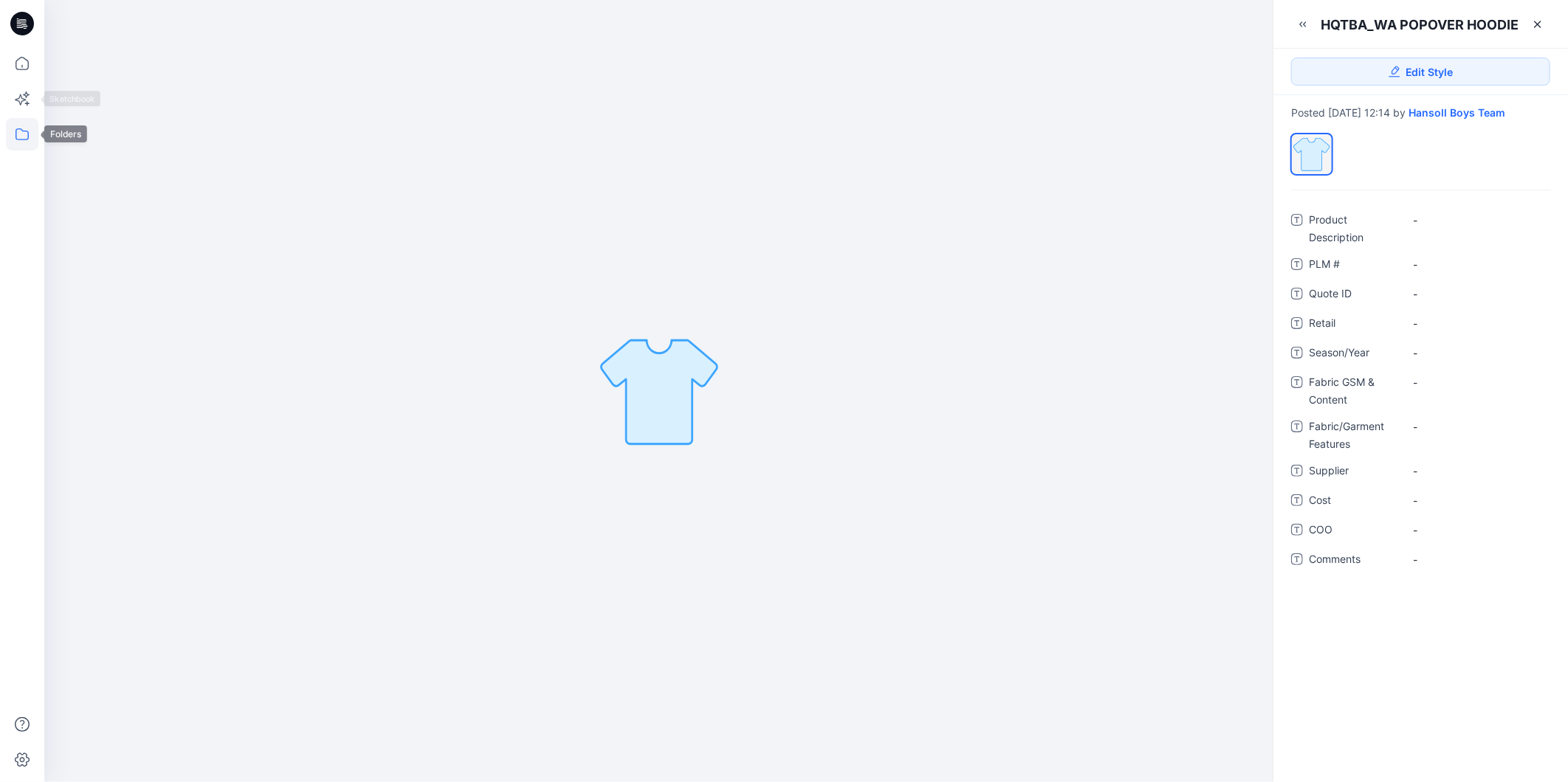
click at [22, 136] on icon at bounding box center [22, 135] width 32 height 32
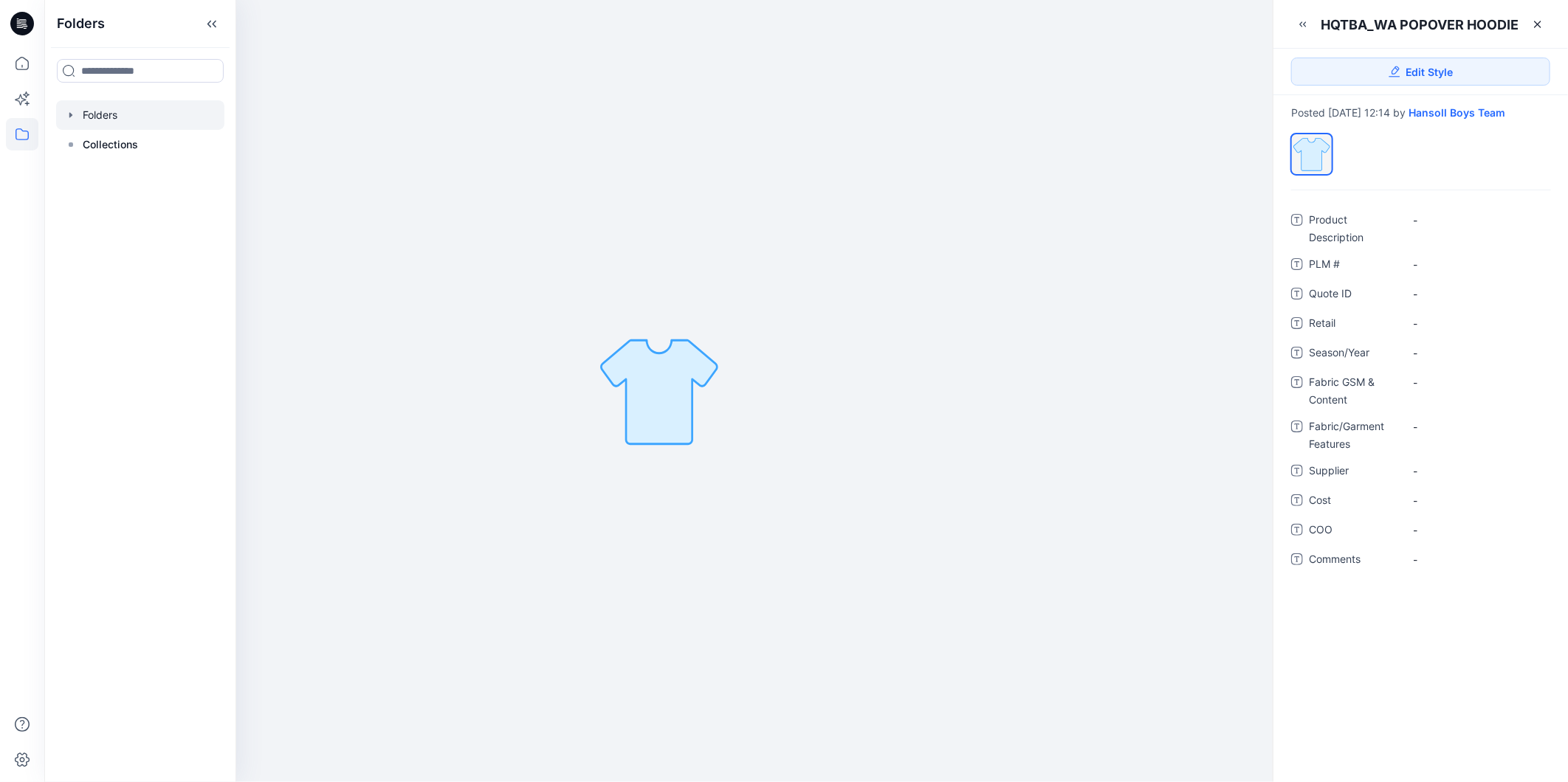
click at [71, 109] on icon "button" at bounding box center [71, 115] width 12 height 12
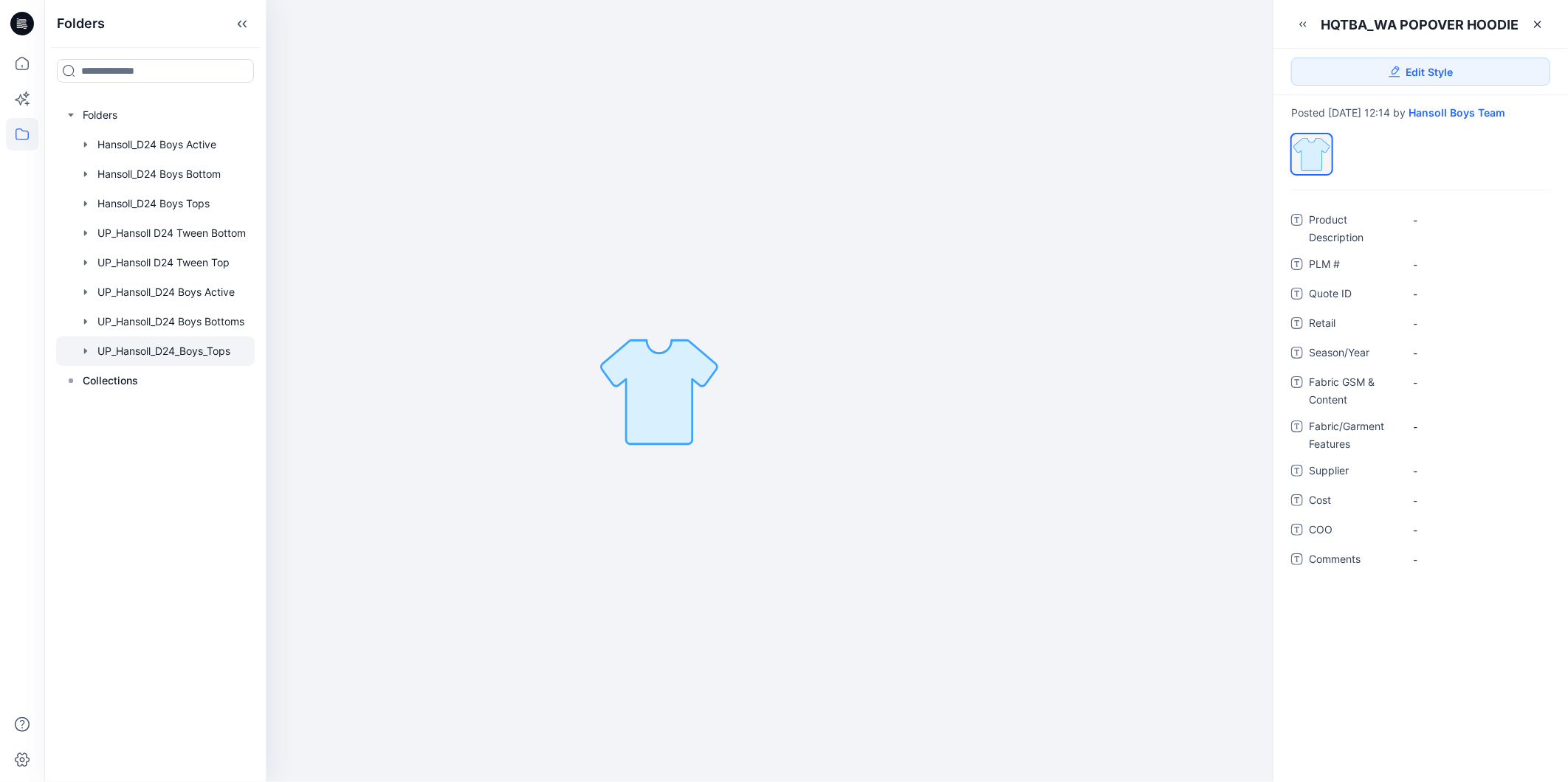
click at [227, 350] on div at bounding box center [155, 351] width 199 height 29
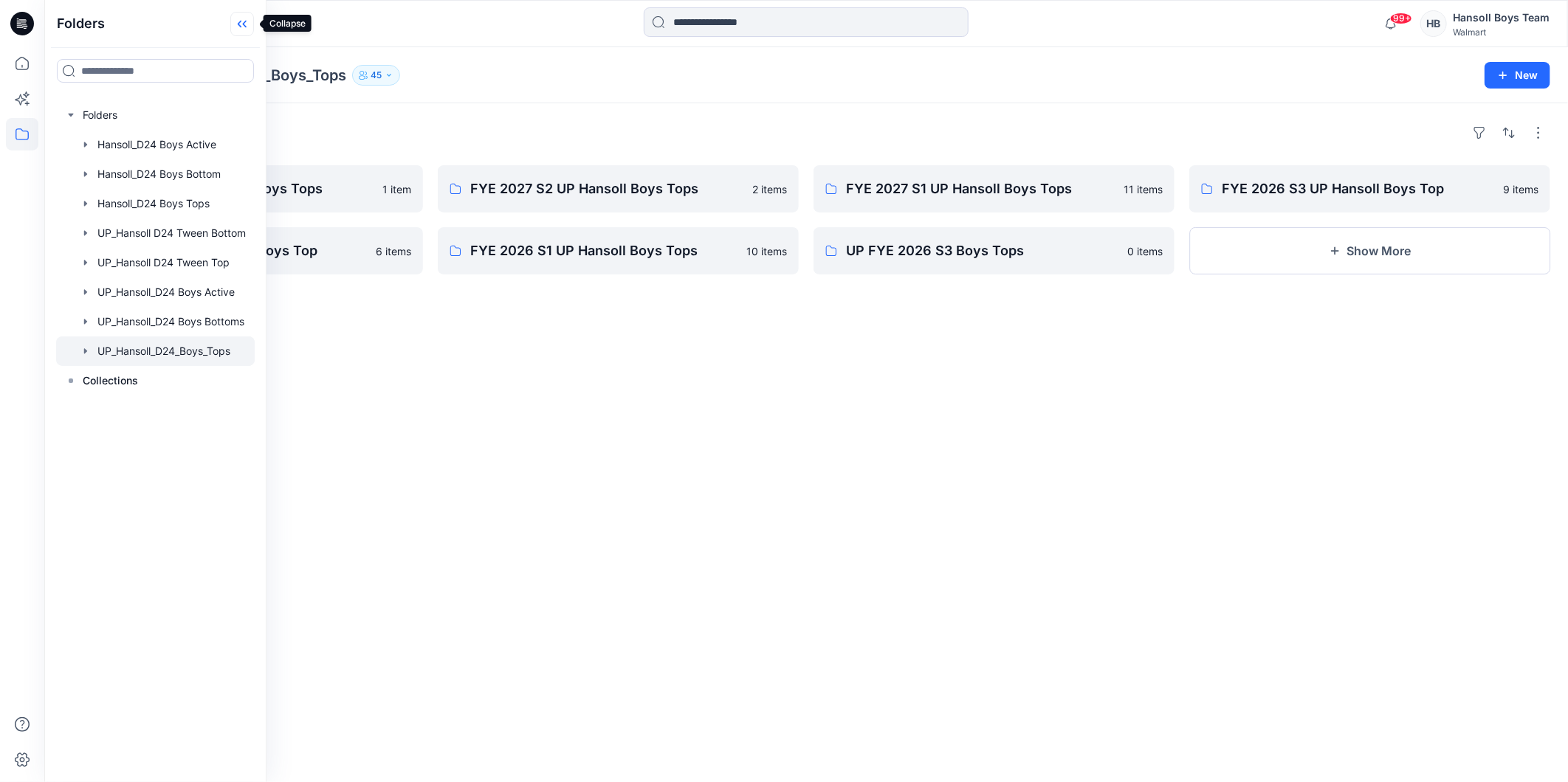
click at [244, 18] on icon at bounding box center [242, 24] width 24 height 24
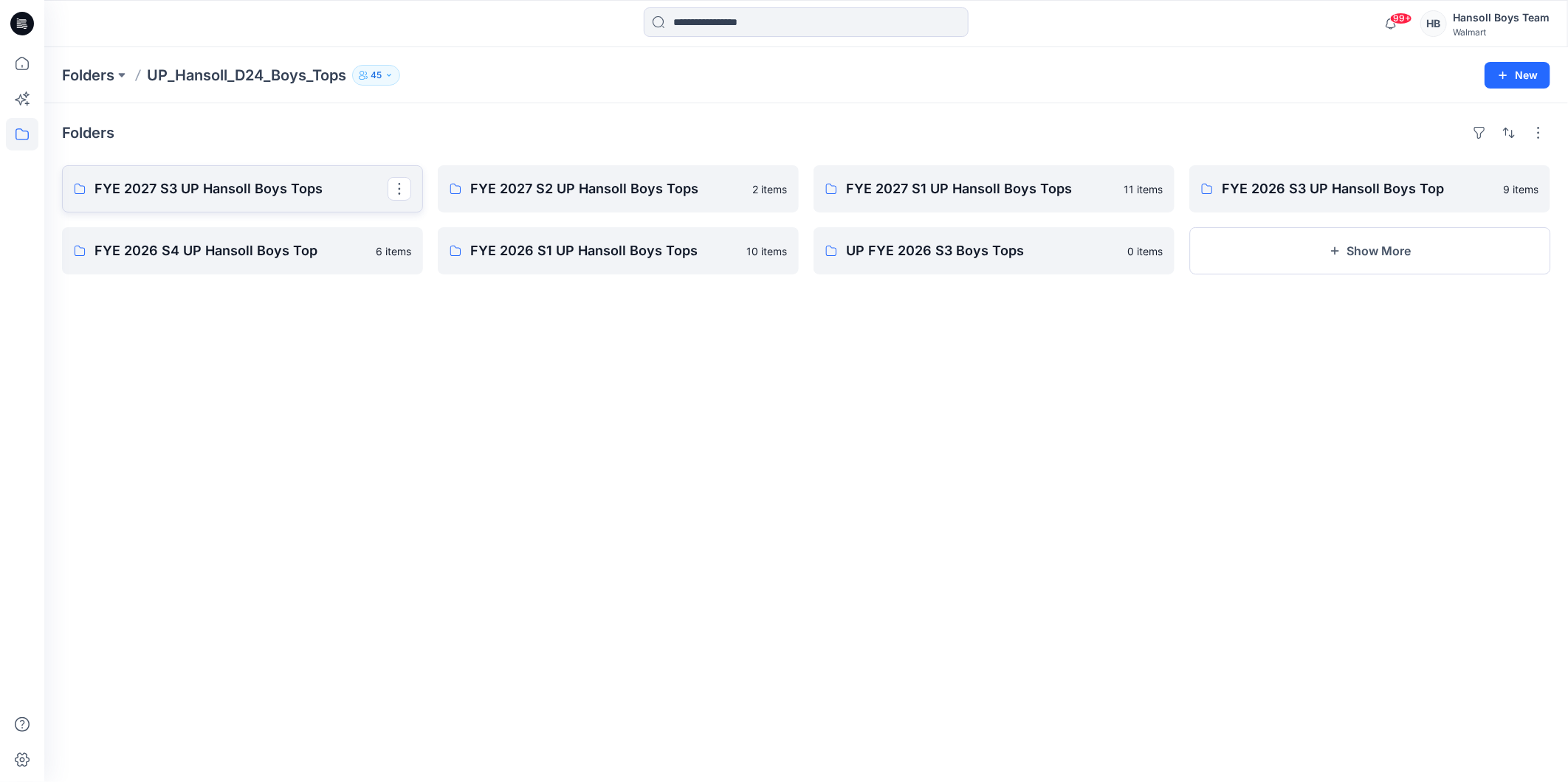
click at [285, 182] on p "FYE 2027 S3 UP Hansoll Boys Tops" at bounding box center [241, 188] width 293 height 20
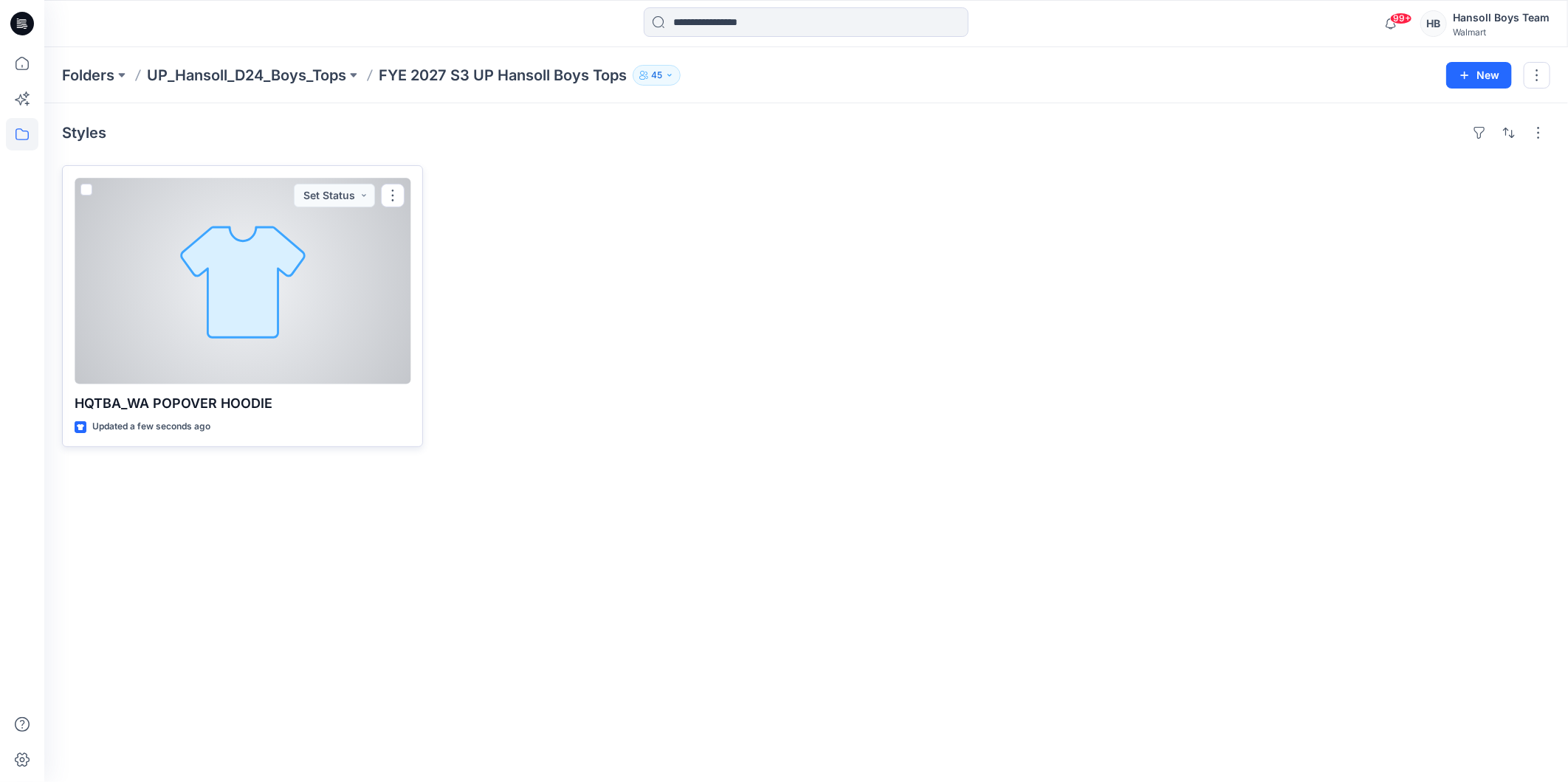
click at [336, 301] on div at bounding box center [242, 280] width 336 height 207
